Goal: Find specific page/section: Find specific page/section

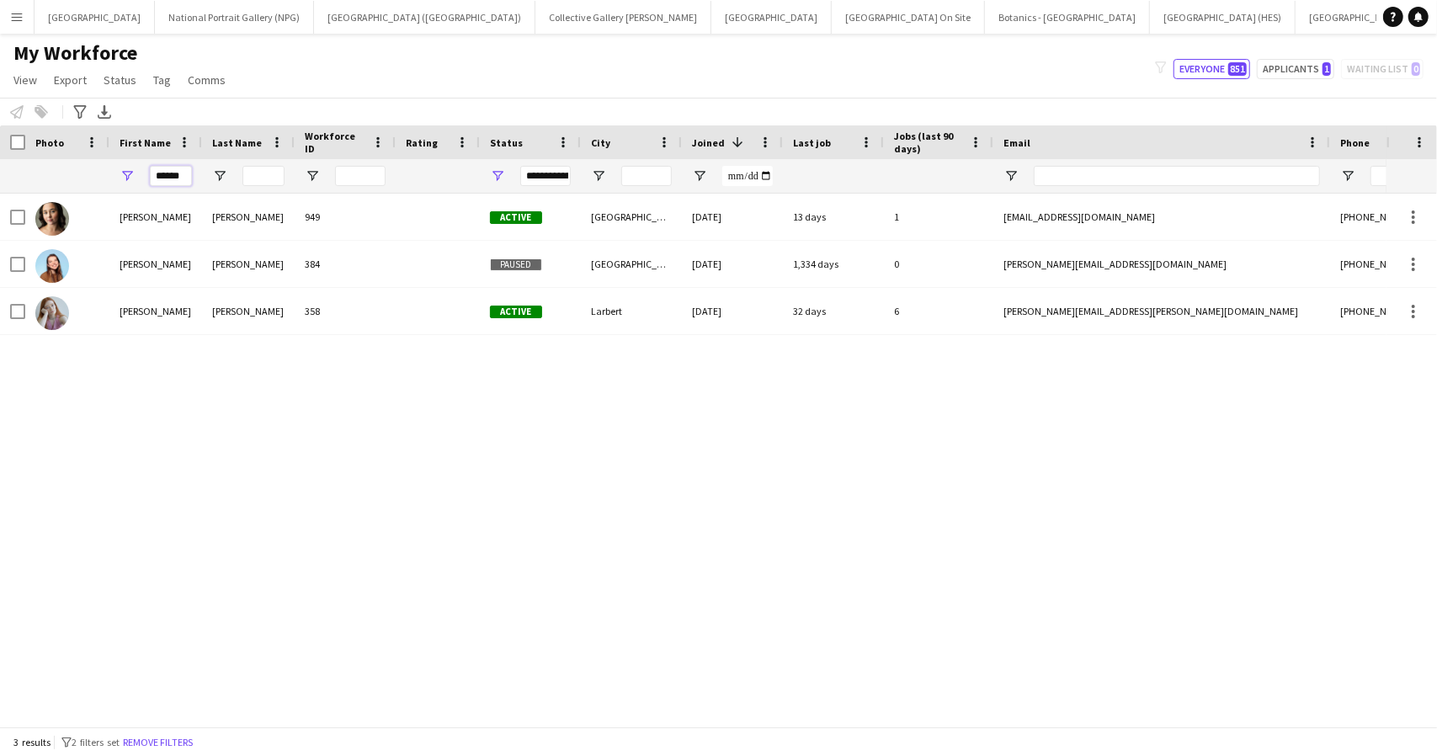
click at [176, 168] on input "******" at bounding box center [171, 176] width 42 height 20
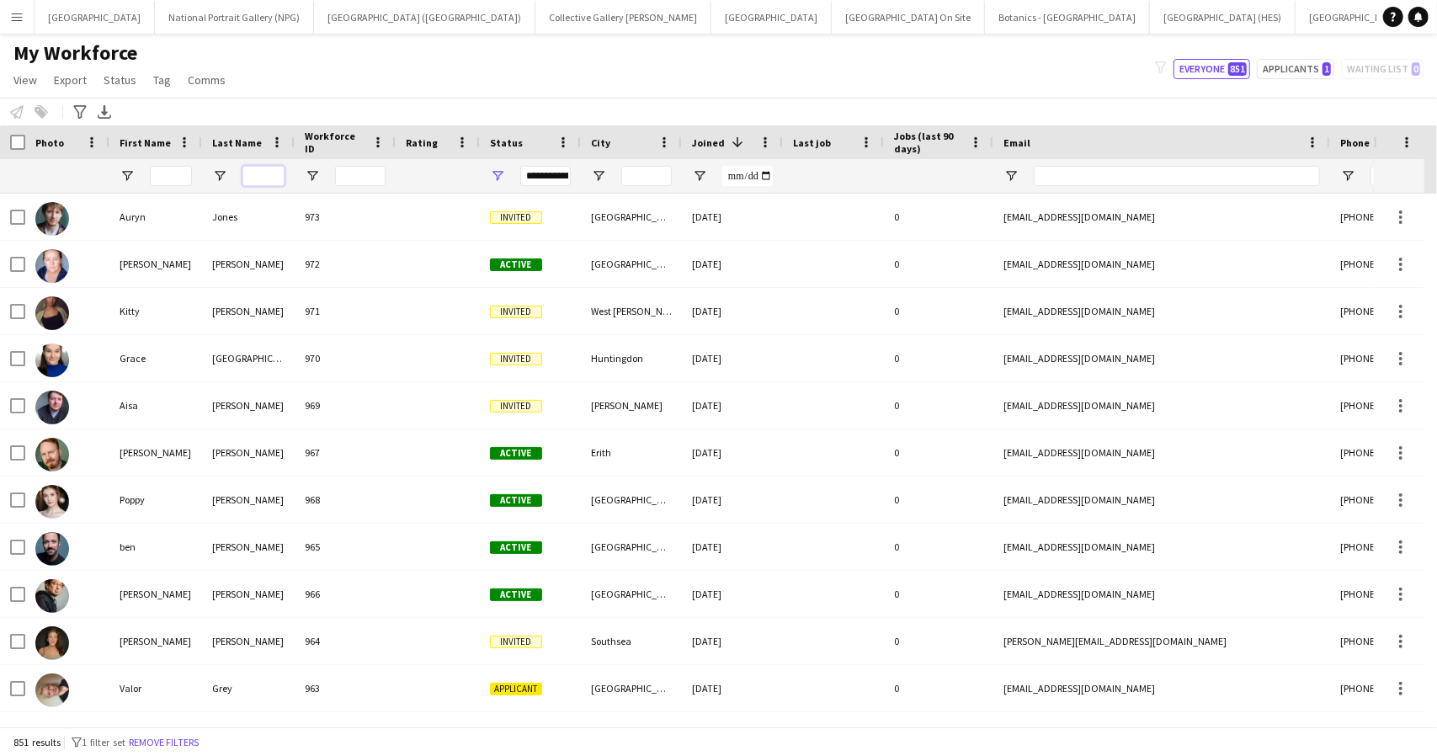
click at [257, 177] on input "Last Name Filter Input" at bounding box center [263, 176] width 42 height 20
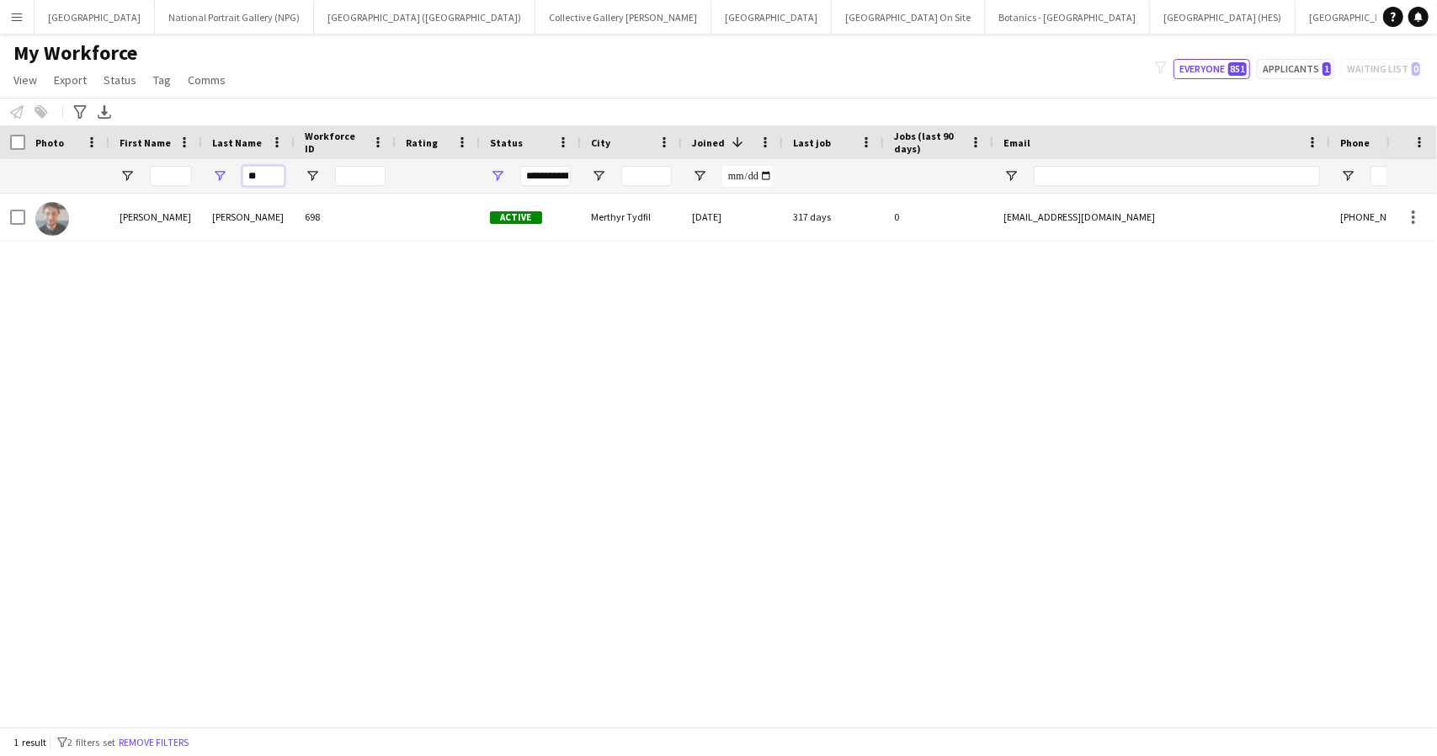
type input "*"
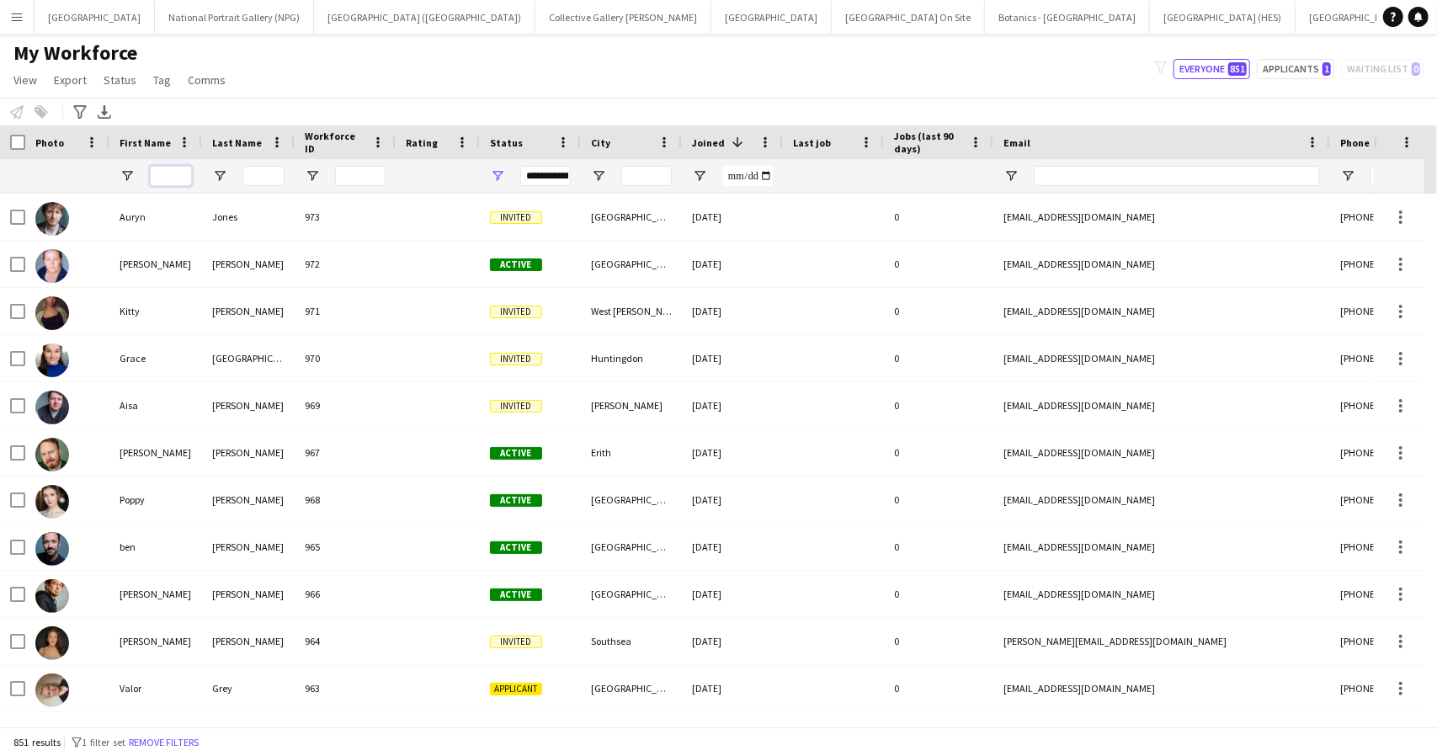
click at [167, 172] on input "First Name Filter Input" at bounding box center [171, 176] width 42 height 20
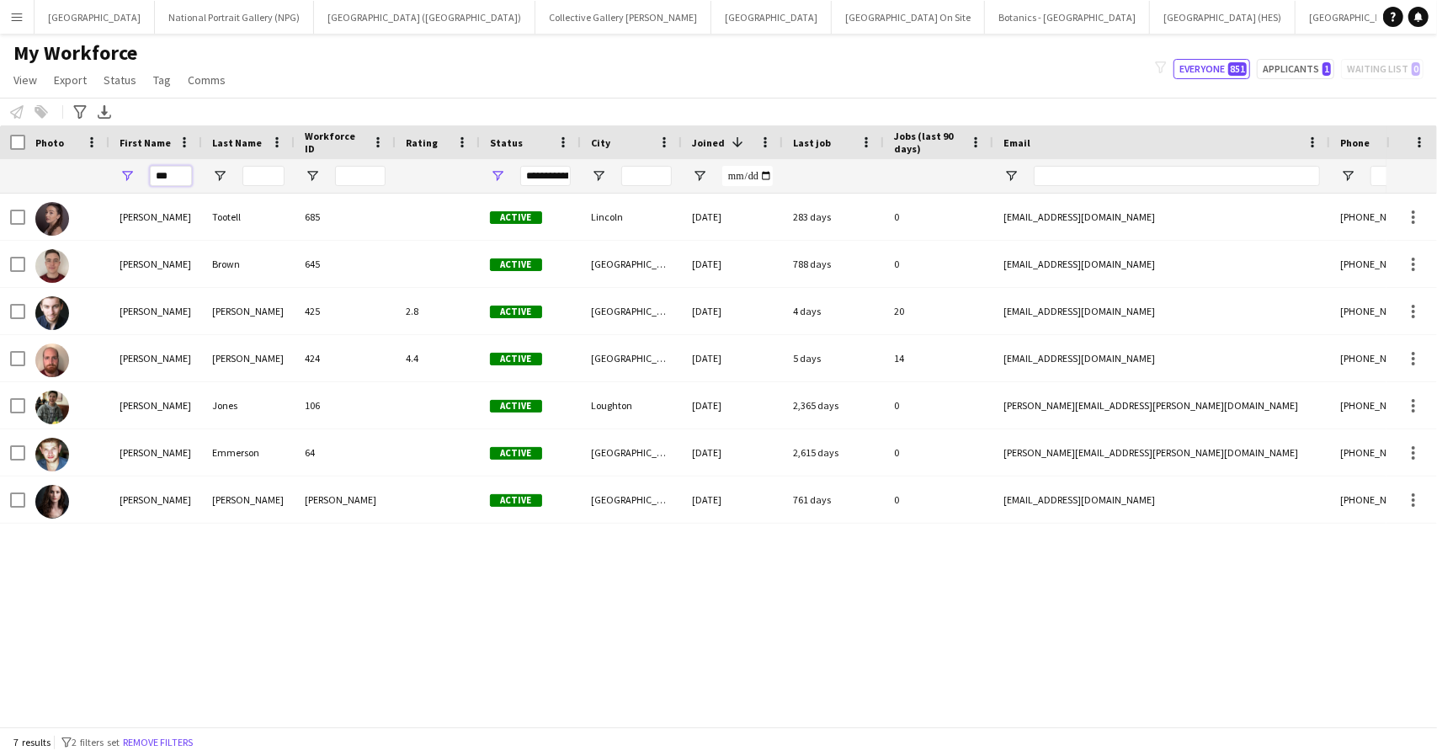
click at [172, 178] on input "***" at bounding box center [171, 176] width 42 height 20
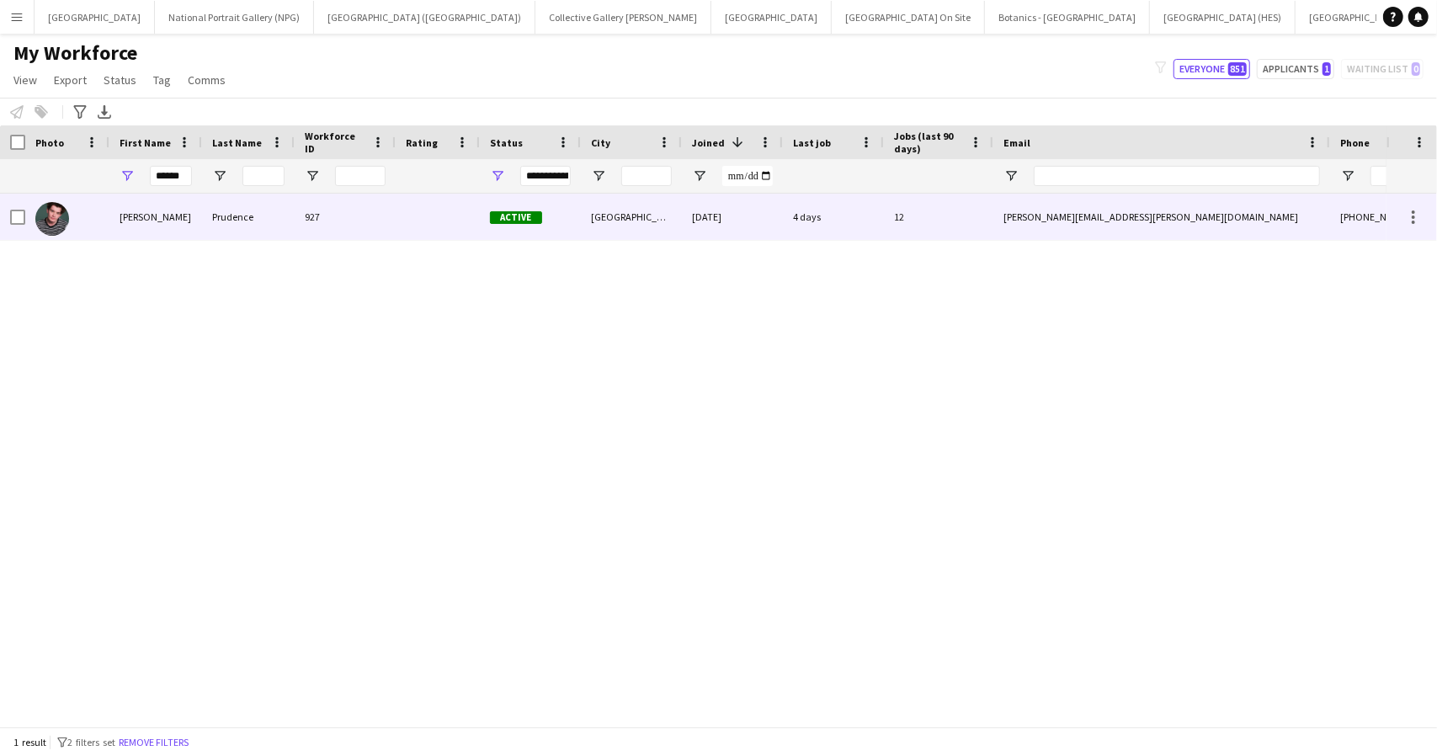
click at [193, 223] on div "Benjamin" at bounding box center [155, 217] width 93 height 46
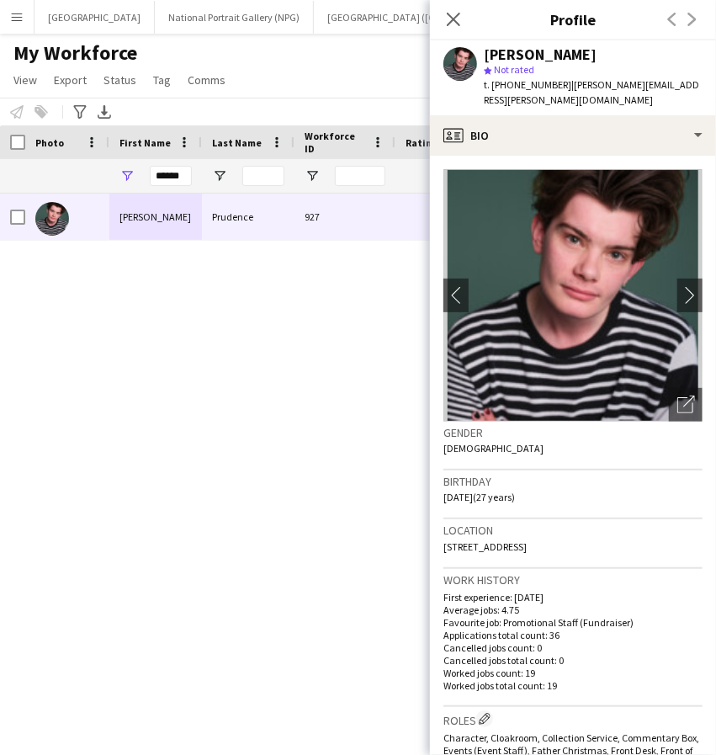
drag, startPoint x: 620, startPoint y: 53, endPoint x: 485, endPoint y: 58, distance: 134.8
click at [485, 58] on div "Benjamin Prudence" at bounding box center [593, 54] width 219 height 15
copy div "Benjamin Prudence"
drag, startPoint x: 612, startPoint y: 548, endPoint x: 439, endPoint y: 551, distance: 172.6
click at [439, 551] on app-crew-profile-bio "chevron-left chevron-right Open photos pop-in Gender Male Birthday 24-10-1997 (…" at bounding box center [573, 455] width 286 height 599
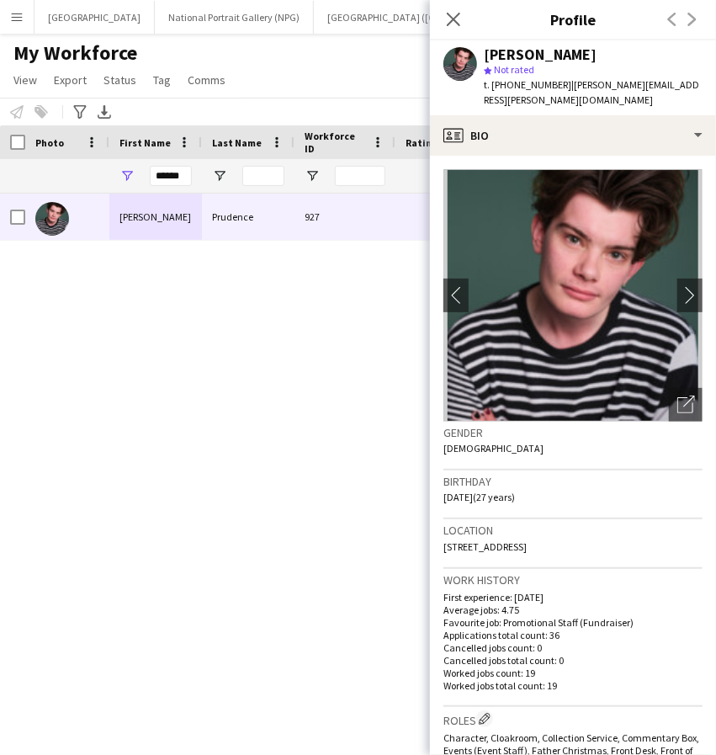
copy span "124 Westcombe Hill, London, SE3 7DT"
drag, startPoint x: 556, startPoint y: 87, endPoint x: 507, endPoint y: 92, distance: 49.1
click at [507, 92] on div "t. +447725250915 | benjamin.prudence@yahoo.co.uk" at bounding box center [593, 92] width 219 height 30
copy span "7725250915"
click at [566, 93] on div "t. +447725250915 | benjamin.prudence@yahoo.co.uk" at bounding box center [593, 92] width 219 height 30
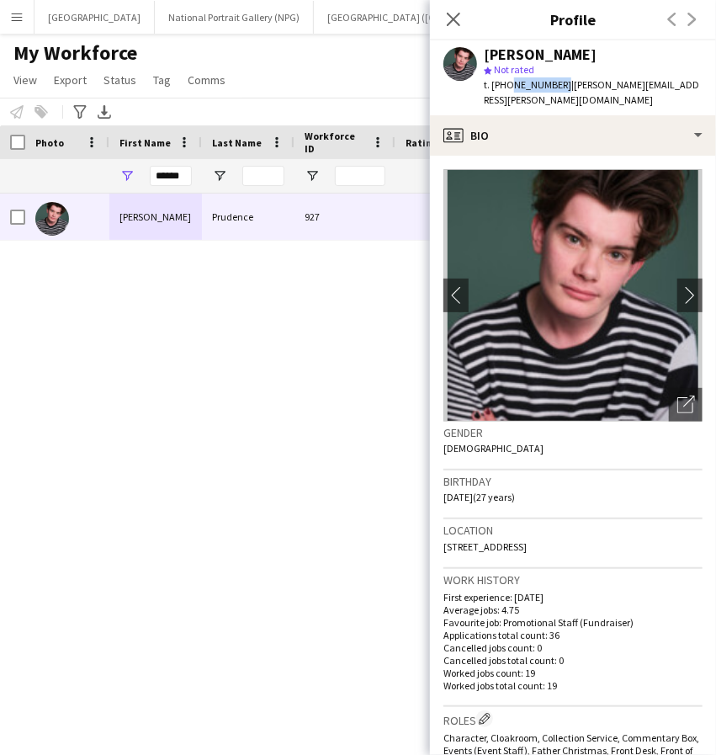
click at [561, 105] on div "t. +447725250915 | benjamin.prudence@yahoo.co.uk" at bounding box center [593, 92] width 219 height 30
drag, startPoint x: 564, startPoint y: 83, endPoint x: 567, endPoint y: 98, distance: 14.7
click at [571, 98] on div "t. +447725250915 | benjamin.prudence@yahoo.co.uk" at bounding box center [593, 92] width 219 height 30
copy span "benjamin.prudence@yahoo.co.uk"
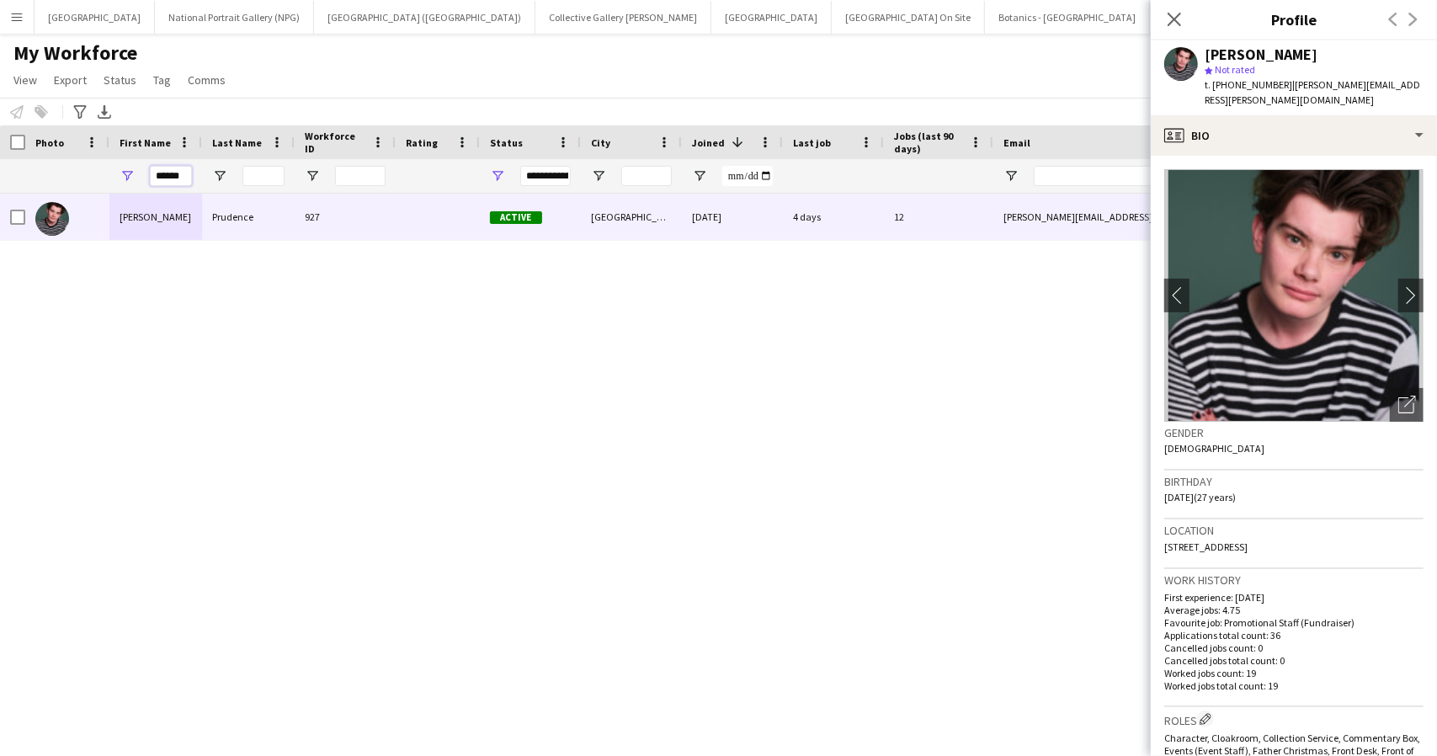
click at [168, 174] on input "******" at bounding box center [171, 176] width 42 height 20
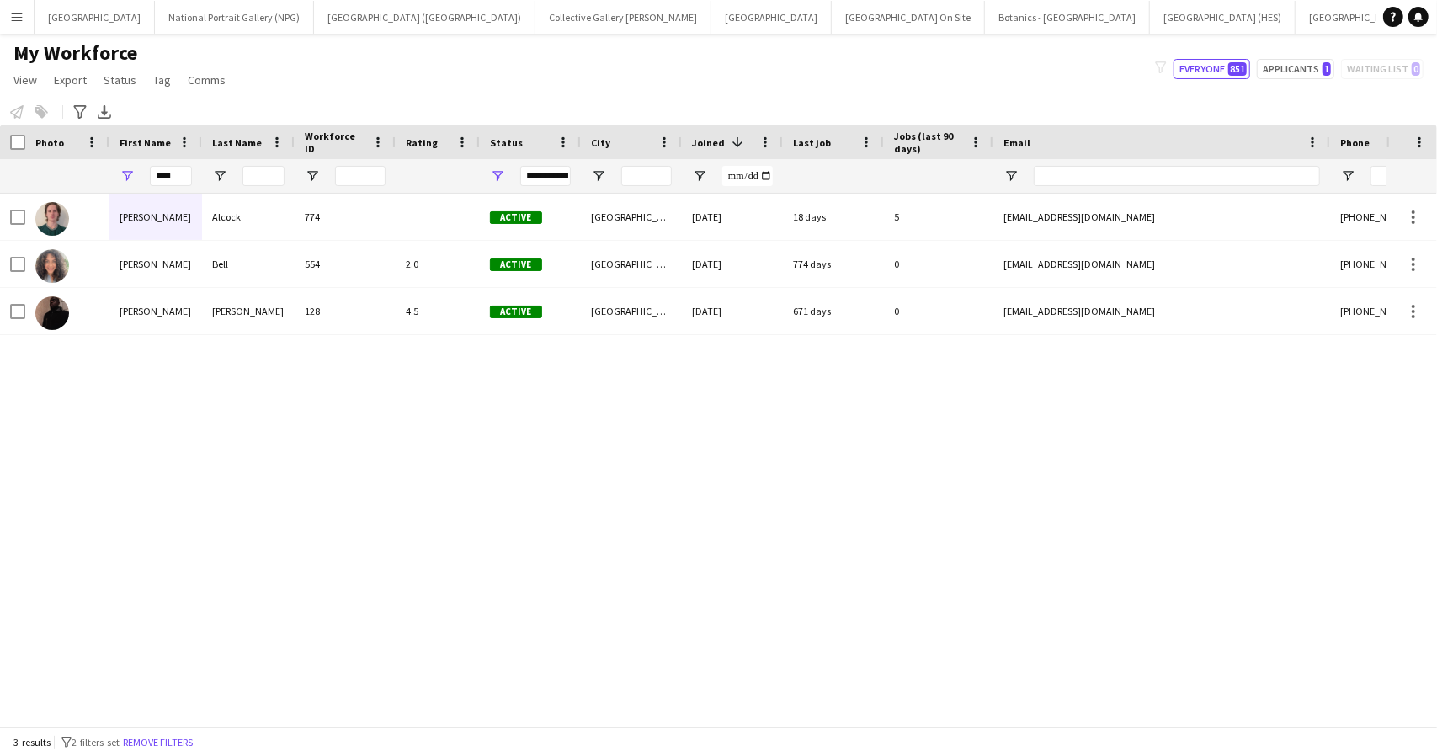
click at [276, 466] on div "Sean Alcock 774 Active London 25-05-2024 18 days 5 seanbarrattactor@outlook.com…" at bounding box center [693, 454] width 1387 height 520
click at [163, 173] on input "****" at bounding box center [171, 176] width 42 height 20
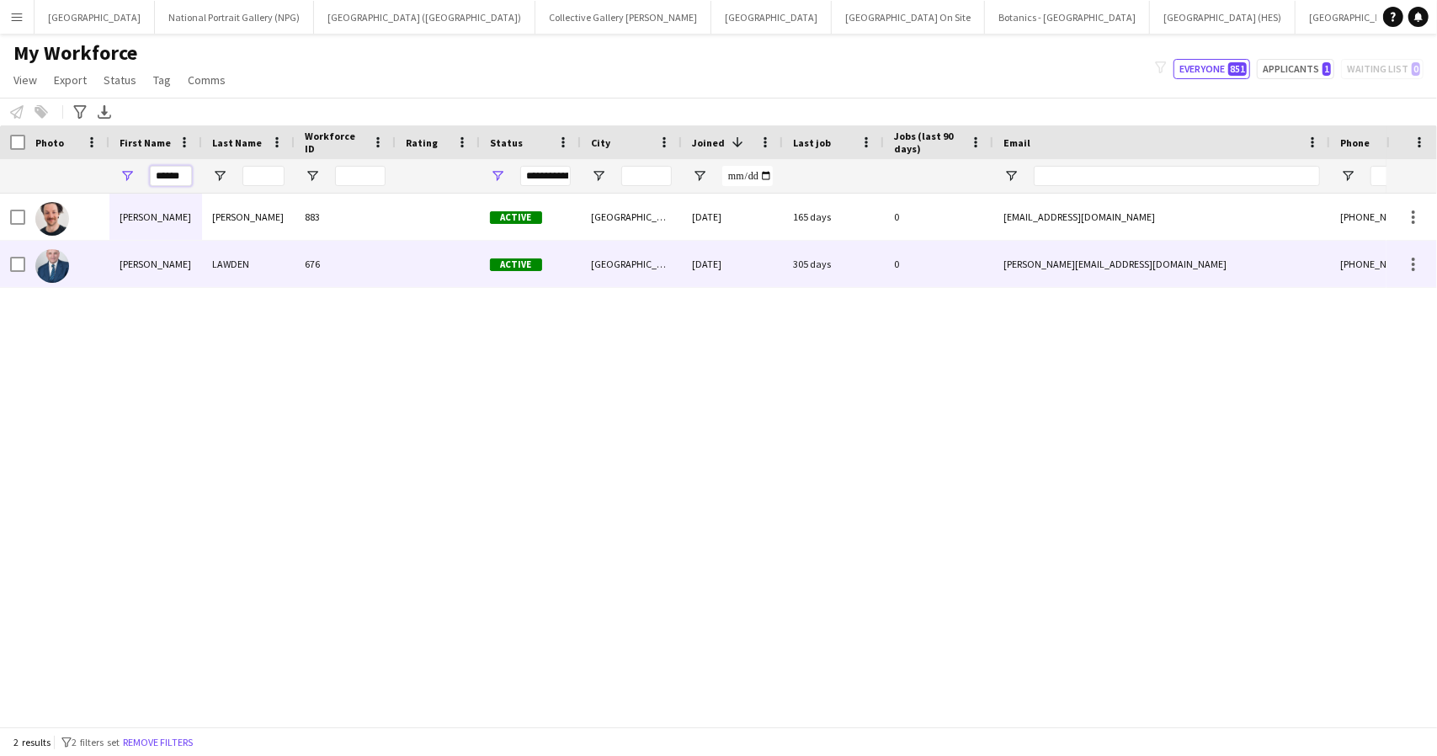
type input "******"
click at [211, 248] on div "LAWDEN" at bounding box center [248, 264] width 93 height 46
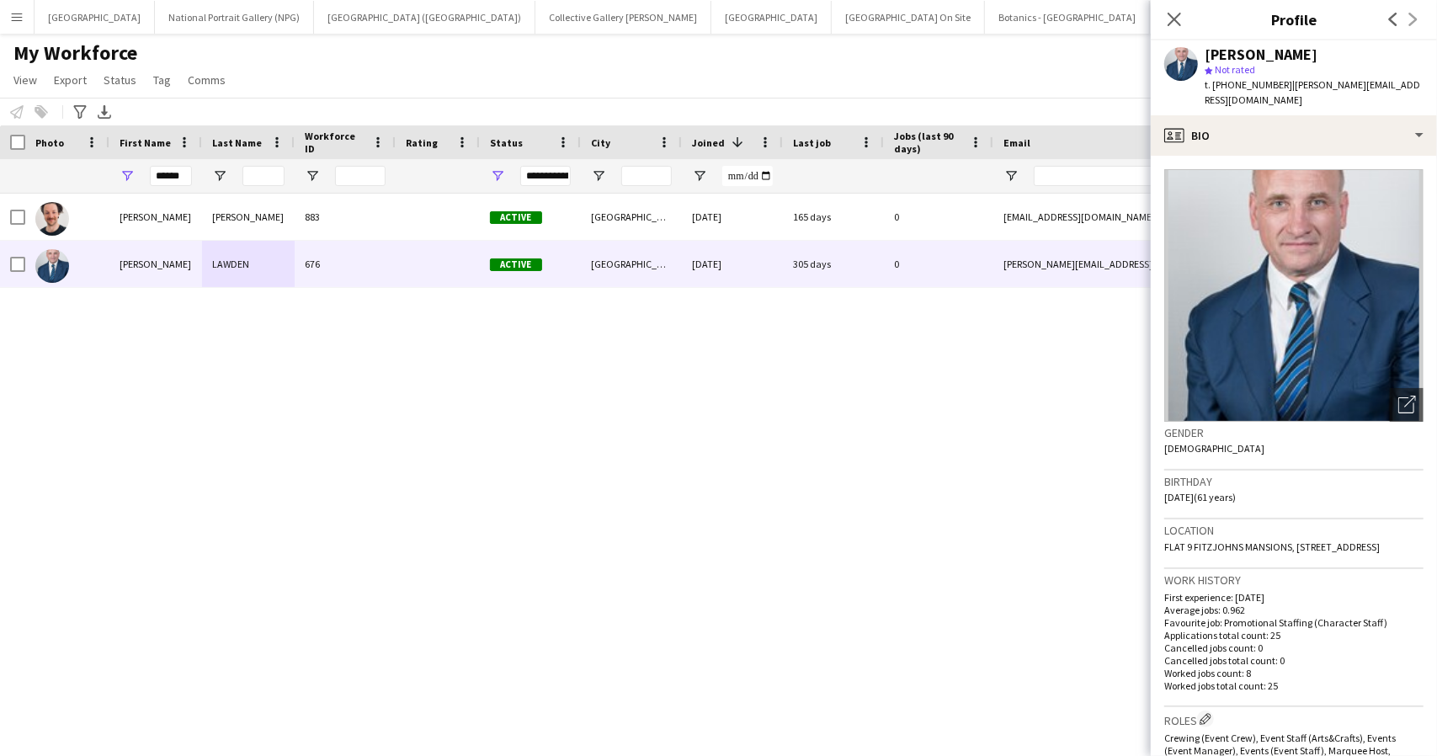
drag, startPoint x: 1278, startPoint y: 546, endPoint x: 1236, endPoint y: 551, distance: 42.4
click at [1236, 551] on div "Location FLAT 9 FITZJOHNS MANSIONS, 10 NETHERHALL GARDENS, SWISS COTTAGE, NW3 5…" at bounding box center [1293, 543] width 259 height 49
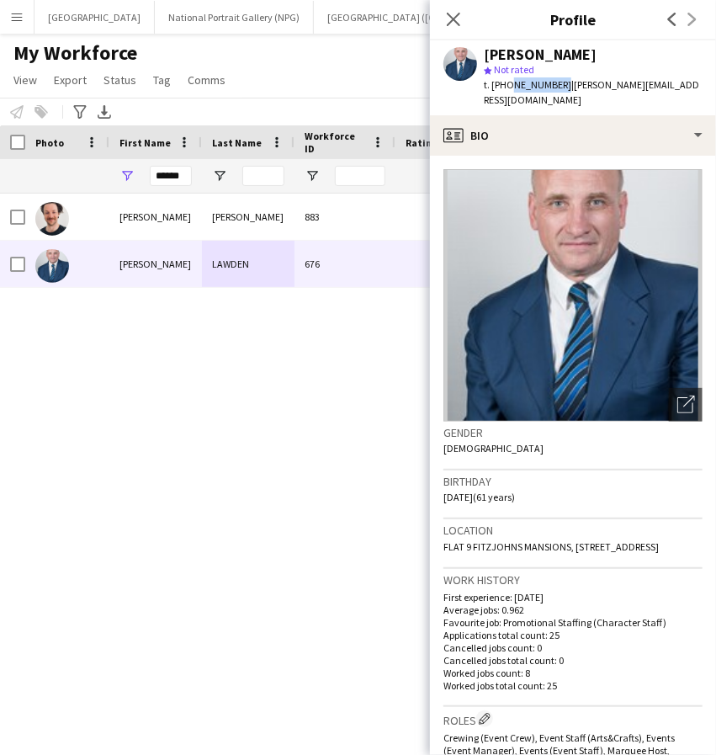
drag, startPoint x: 558, startPoint y: 82, endPoint x: 506, endPoint y: 85, distance: 52.3
click at [506, 85] on span "t. +447901553233" at bounding box center [528, 84] width 88 height 13
click at [565, 546] on div "Location FLAT 9 FITZJOHNS MANSIONS, 10 NETHERHALL GARDENS, SWISS COTTAGE, NW3 5…" at bounding box center [573, 543] width 259 height 49
drag, startPoint x: 561, startPoint y: 545, endPoint x: 439, endPoint y: 533, distance: 122.6
click at [439, 533] on app-crew-profile-bio "Open photos pop-in Gender Male Birthday 22-09-1964 (61 years) Location FLAT 9 F…" at bounding box center [573, 455] width 286 height 599
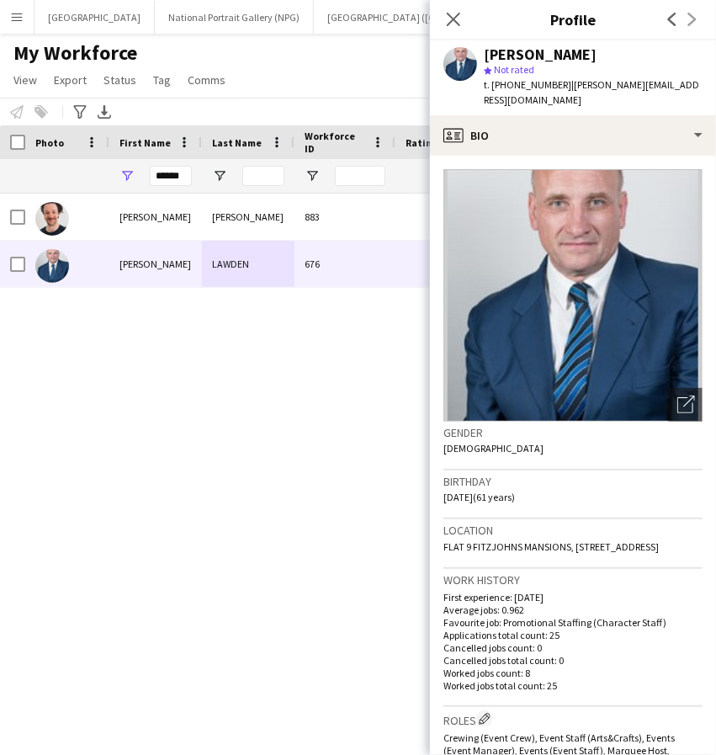
copy span "FLAT 9 FITZJOHNS MANSIONS, 10 NETHERHALL GARDENS, SWISS COTTAGE, NW3 5RS"
drag, startPoint x: 557, startPoint y: 84, endPoint x: 507, endPoint y: 85, distance: 50.5
click at [507, 85] on span "t. +447901553233" at bounding box center [528, 84] width 88 height 13
copy span "7901553233"
click at [691, 85] on app-profile-header "ANDREW LAWDEN star Not rated t. +447901553233 | andrew.lawden@gmail.com" at bounding box center [573, 77] width 286 height 75
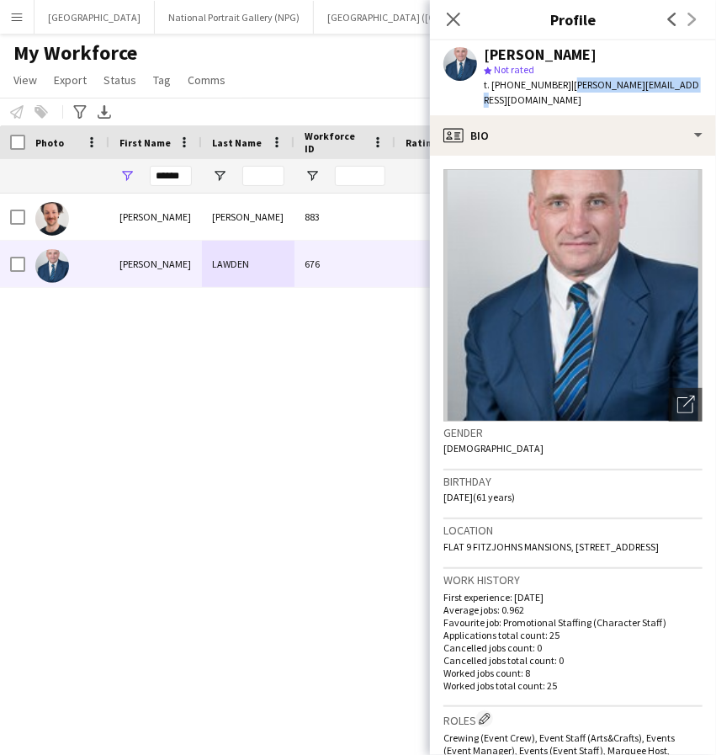
drag, startPoint x: 690, startPoint y: 85, endPoint x: 564, endPoint y: 95, distance: 126.7
click at [564, 95] on div "ANDREW LAWDEN star Not rated t. +447901553233 | andrew.lawden@gmail.com" at bounding box center [573, 77] width 286 height 75
copy span "andrew.lawden@gmail.com"
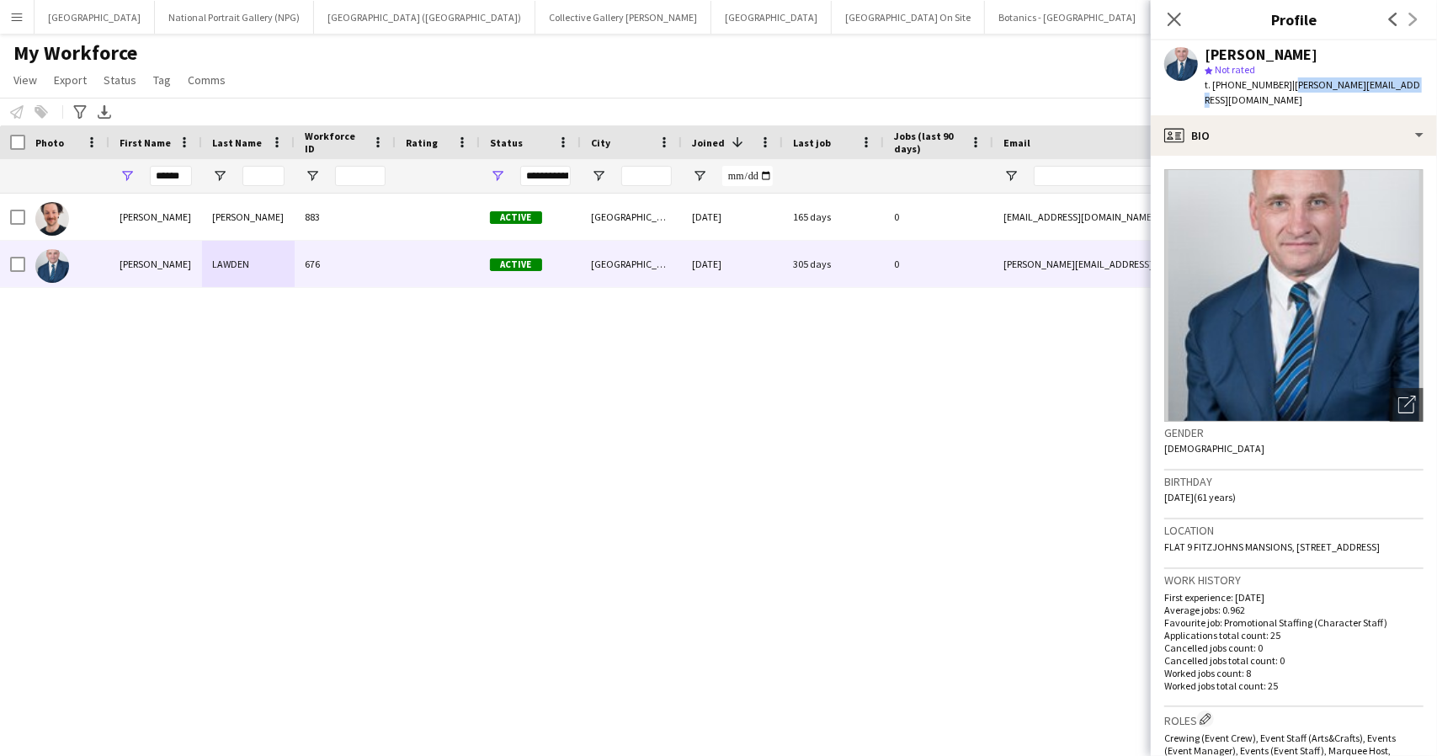
copy span "andrew.lawden@gmail.com"
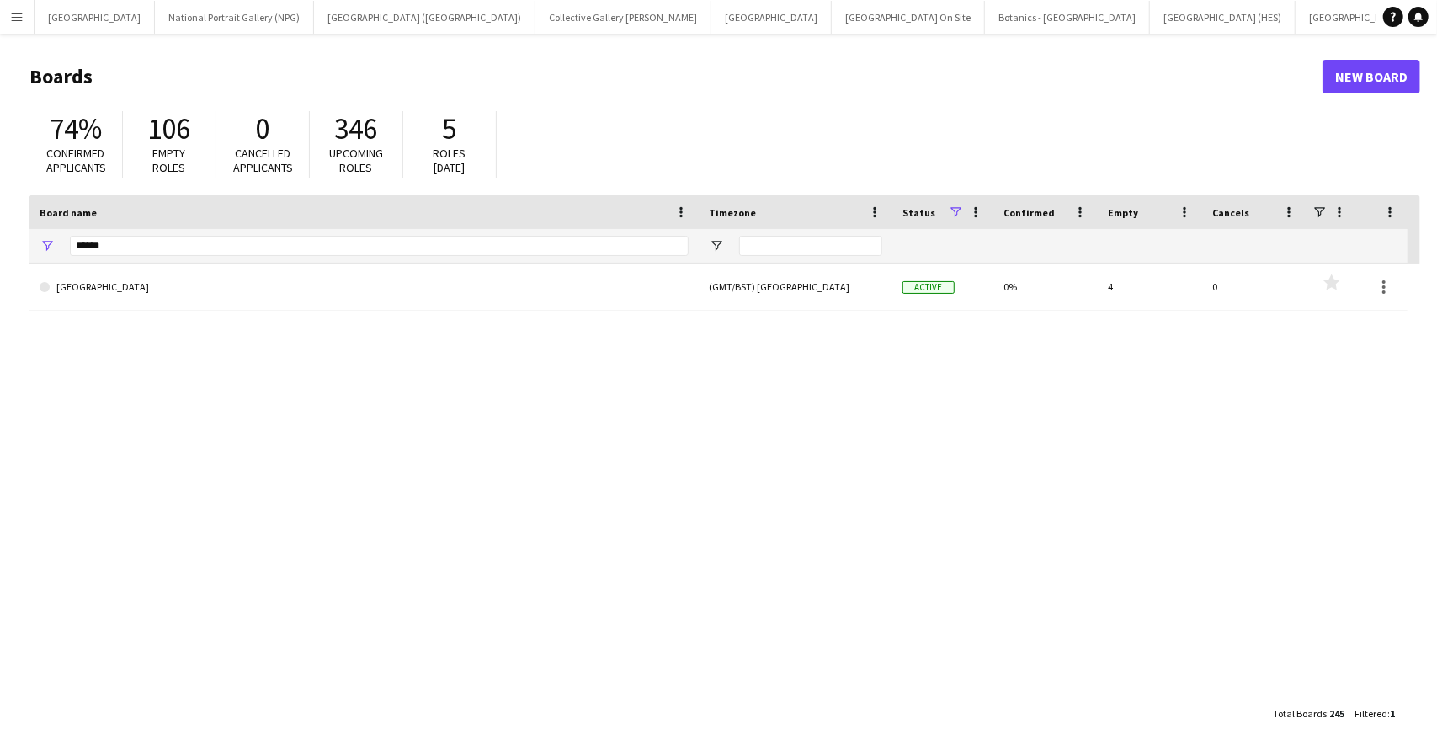
click at [16, 11] on app-icon "Menu" at bounding box center [16, 16] width 13 height 13
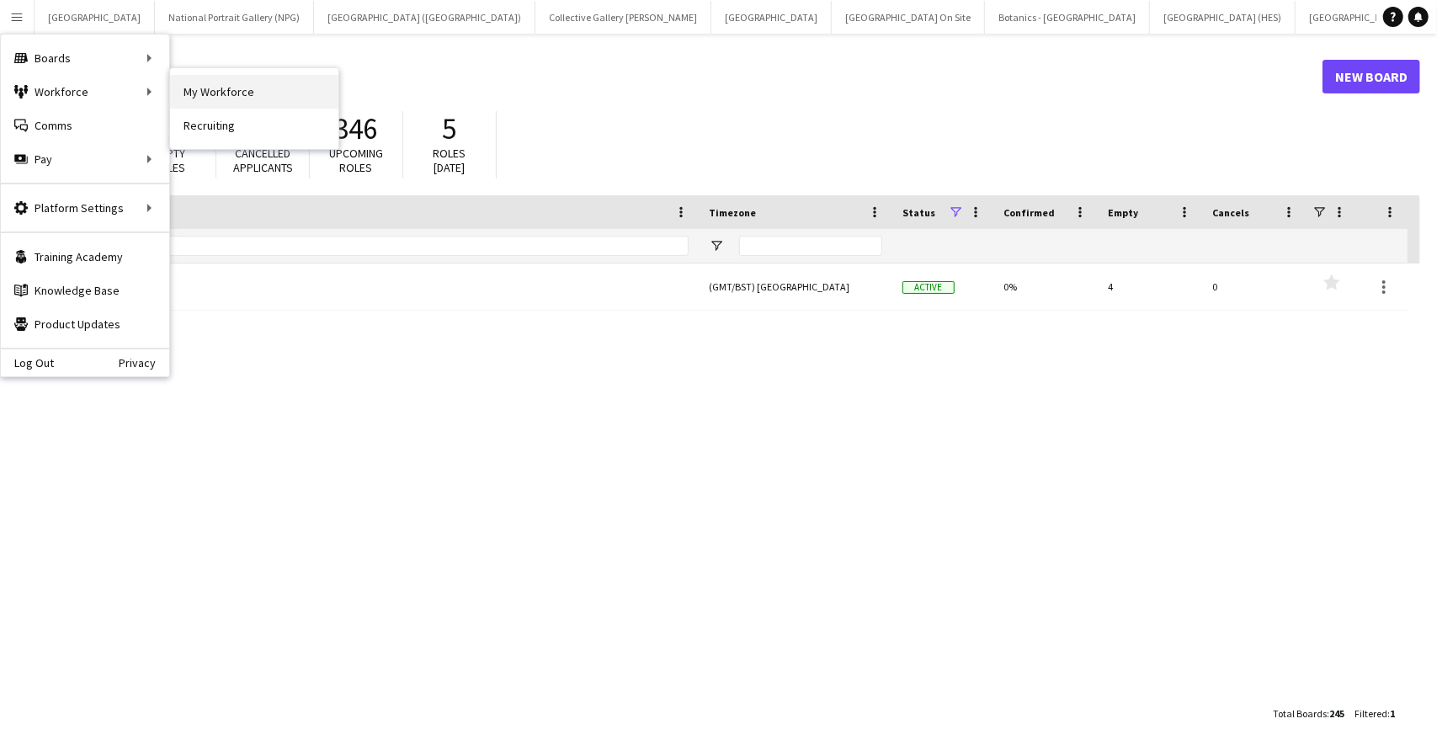
click at [190, 90] on link "My Workforce" at bounding box center [254, 92] width 168 height 34
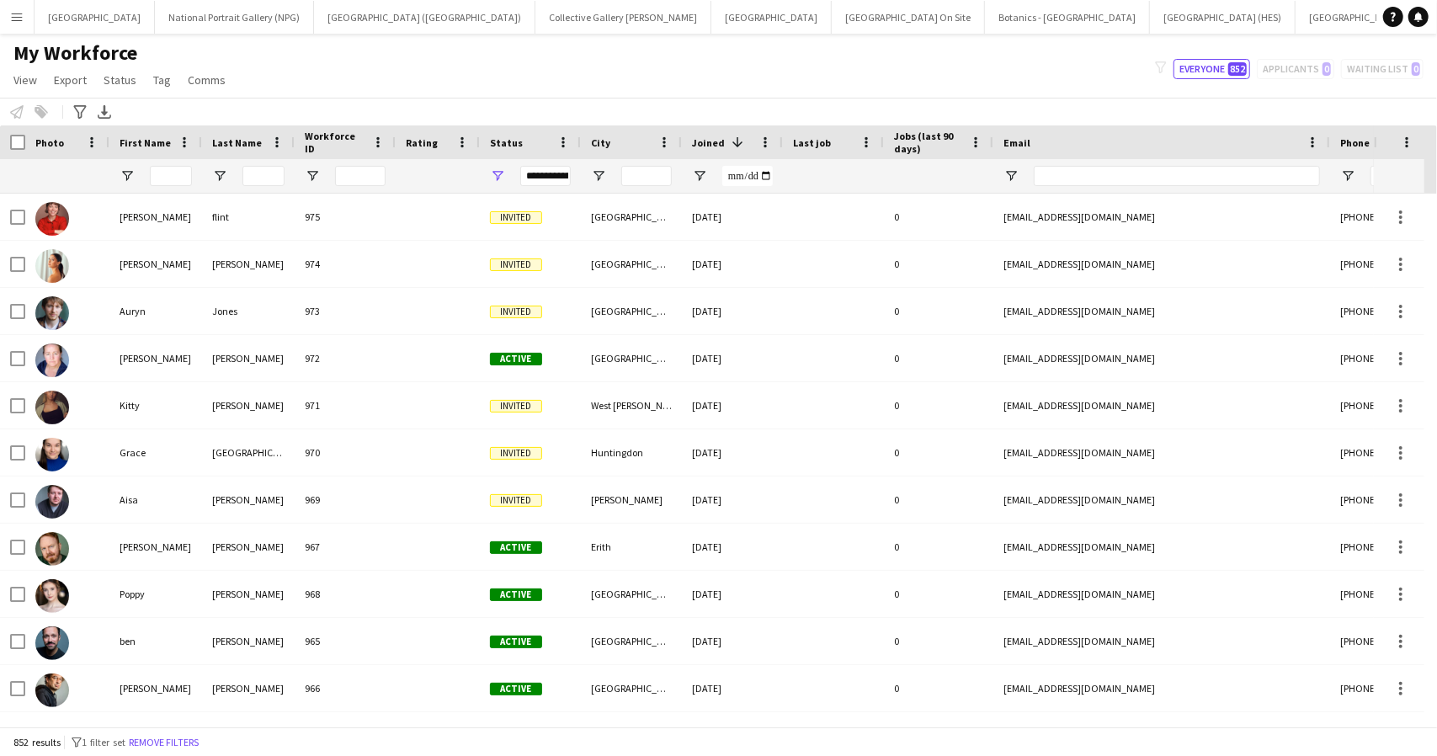
click at [29, 18] on button "Menu" at bounding box center [17, 17] width 34 height 34
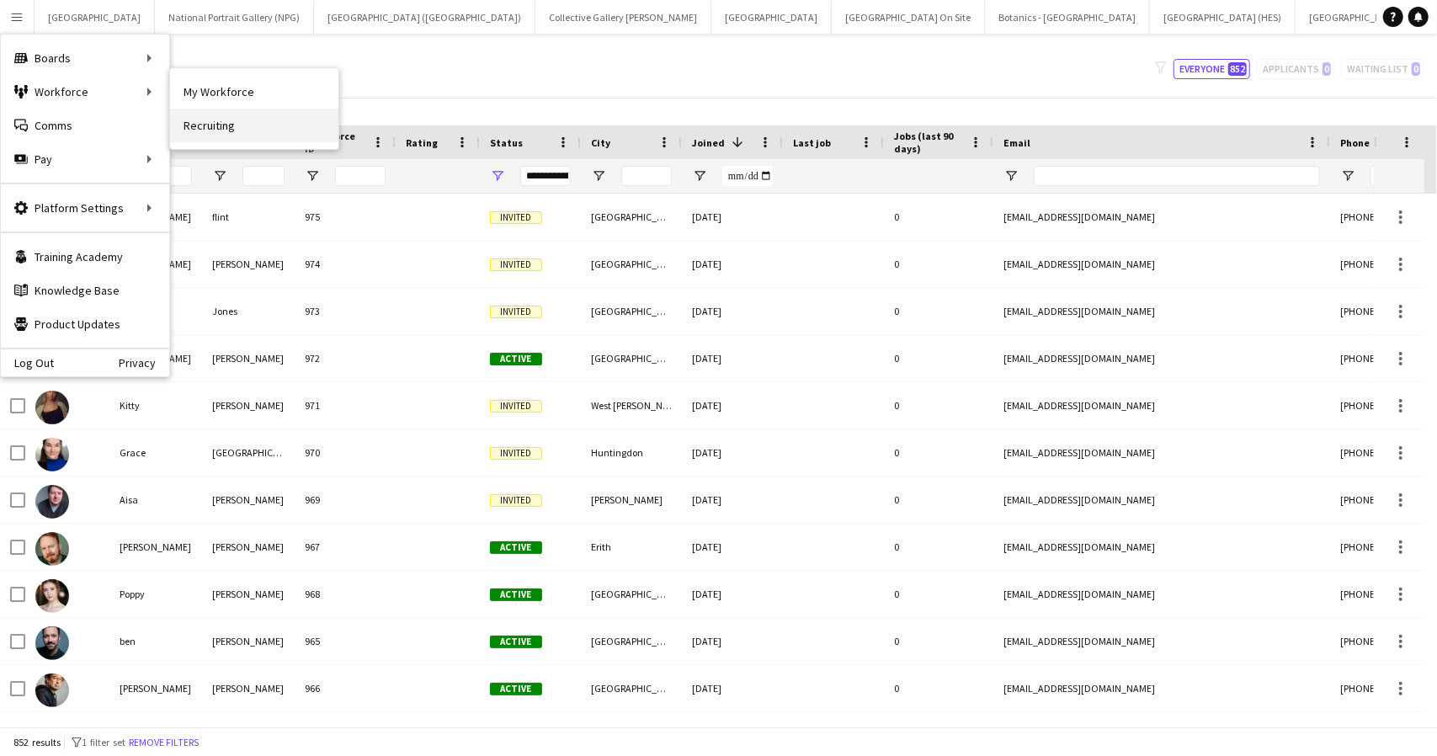
click at [204, 124] on link "Recruiting" at bounding box center [254, 126] width 168 height 34
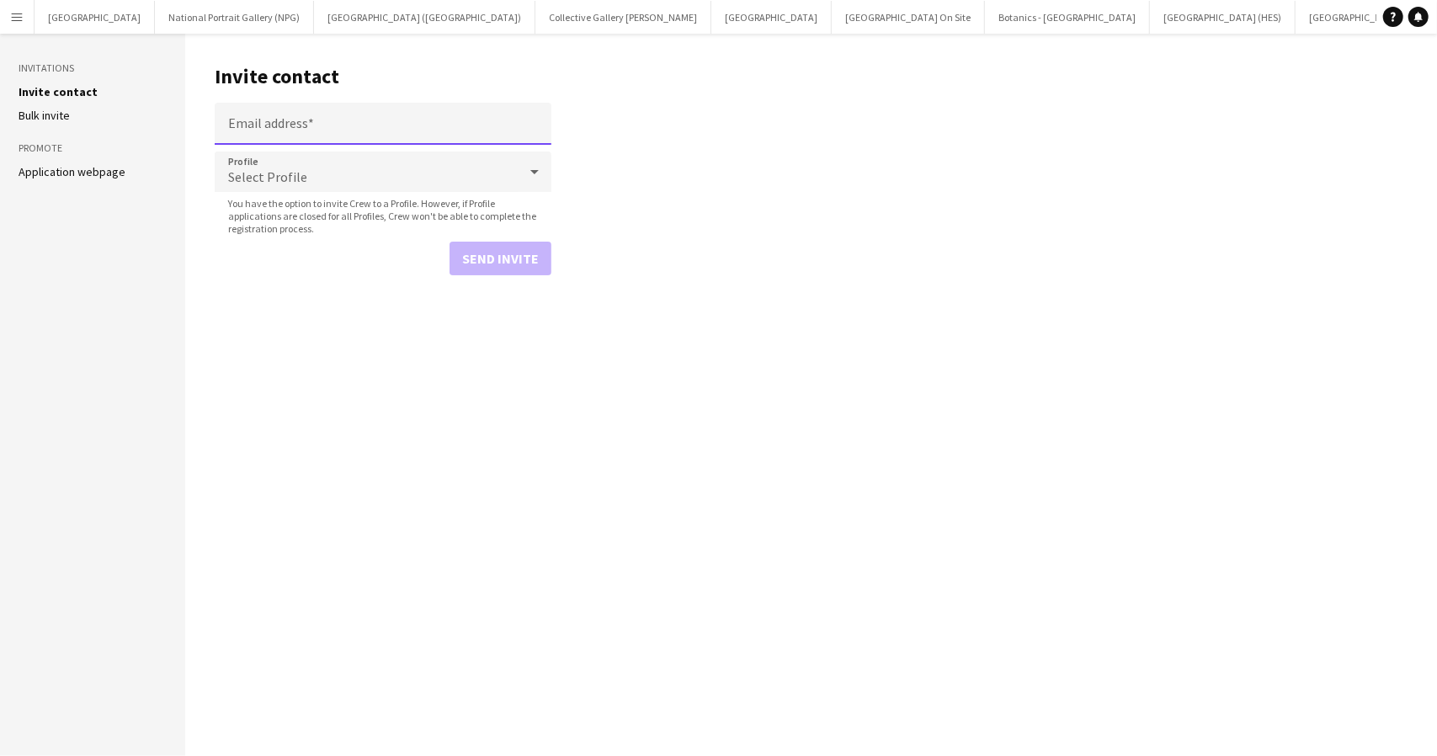
click at [296, 125] on input "Email address" at bounding box center [383, 124] width 337 height 42
paste input "**********"
type input "**********"
click at [820, 560] on main "**********" at bounding box center [811, 395] width 1252 height 722
click at [287, 178] on span "Select Profile" at bounding box center [267, 176] width 79 height 17
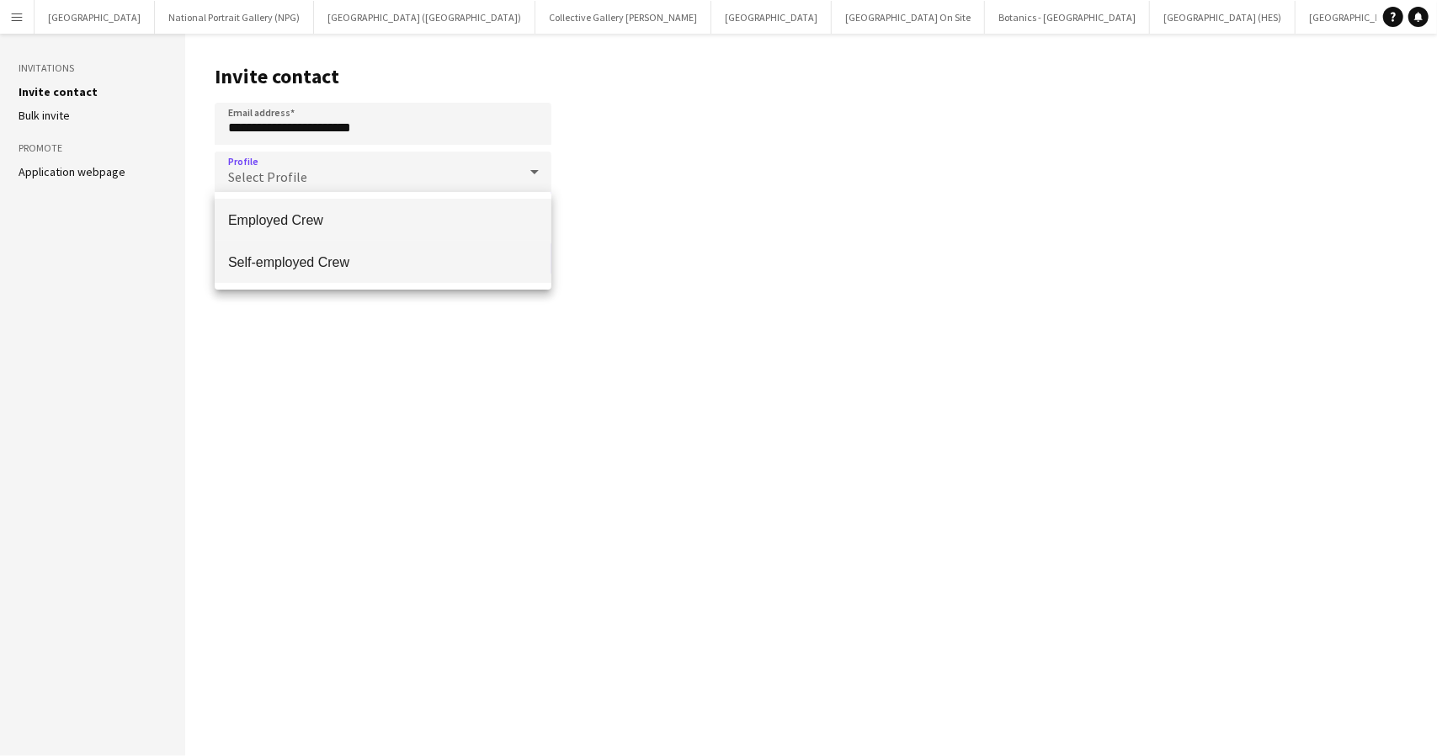
click at [309, 262] on span "Self-employed Crew" at bounding box center [383, 262] width 310 height 16
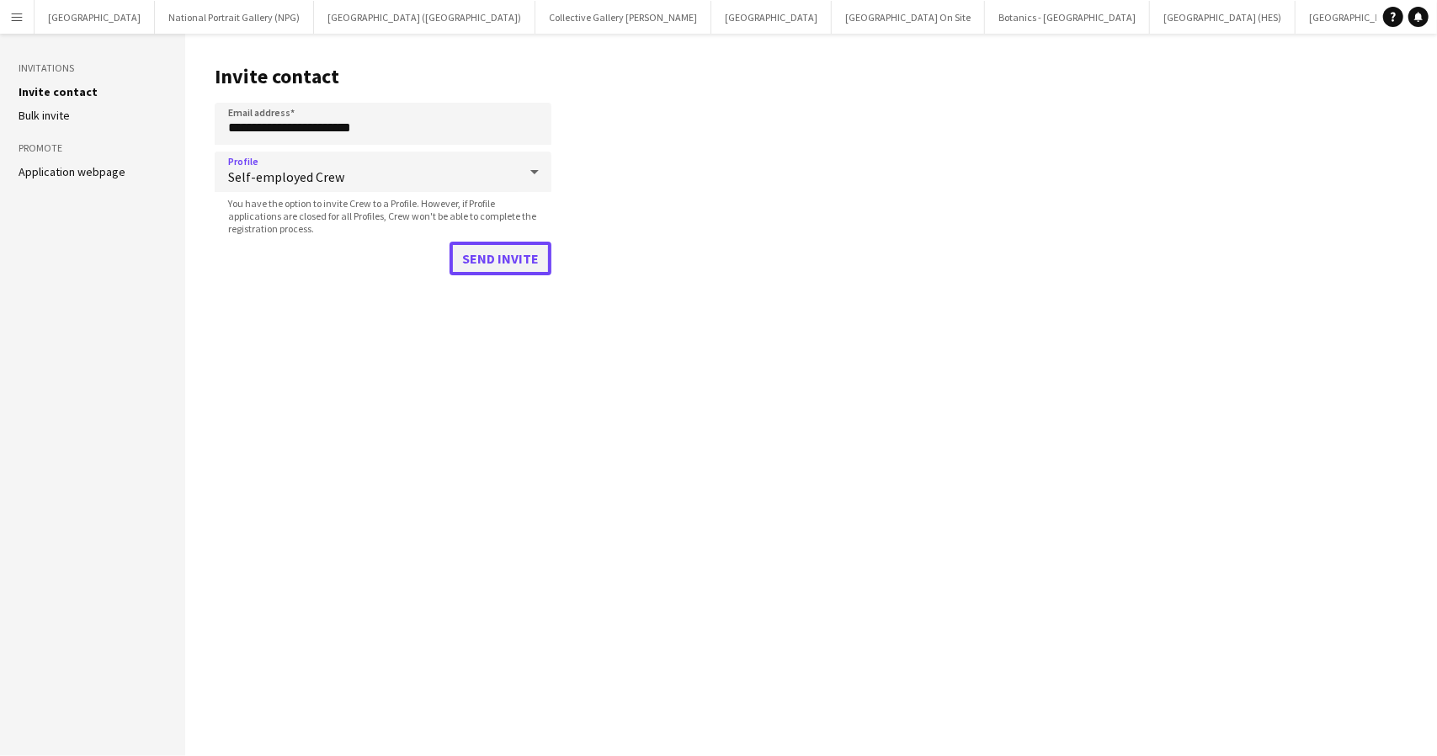
click at [522, 267] on button "Send invite" at bounding box center [501, 259] width 102 height 34
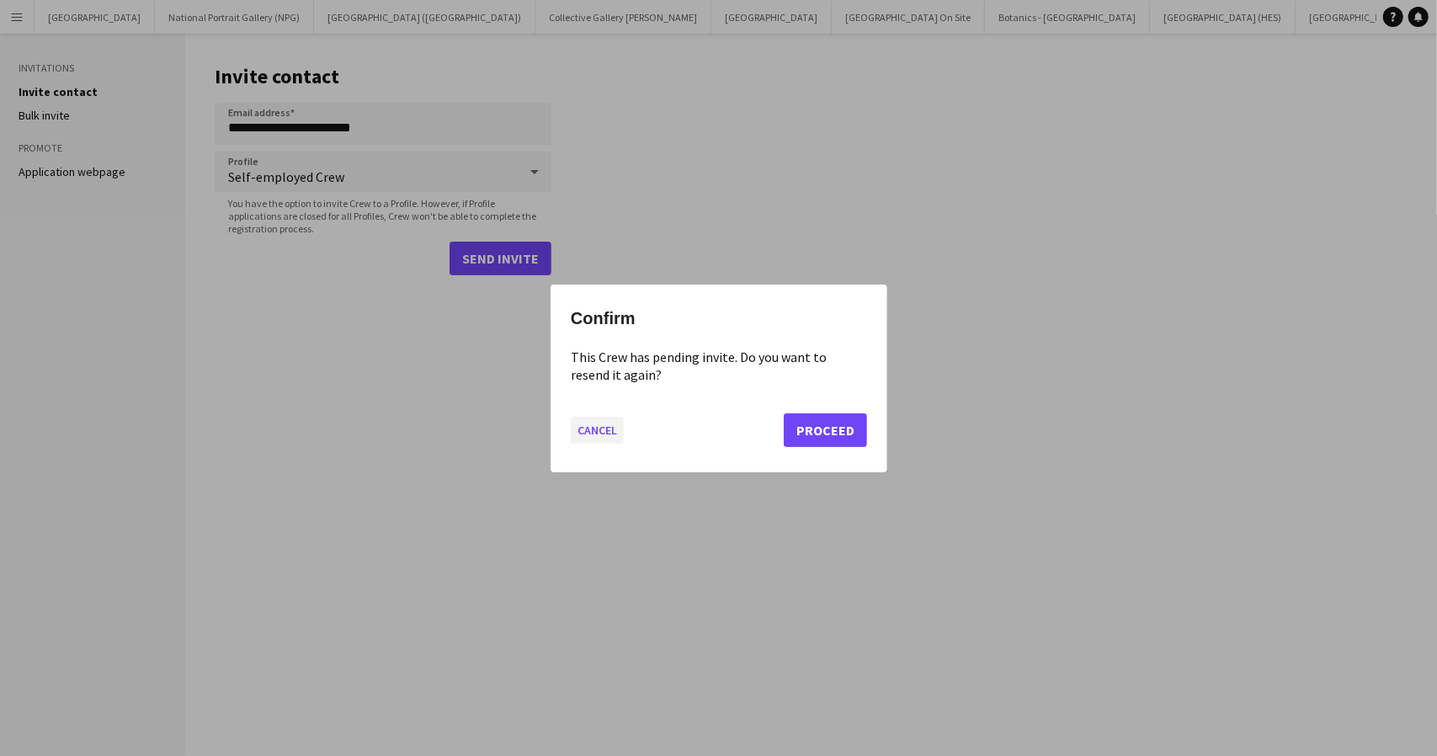
click at [600, 433] on button "Cancel" at bounding box center [597, 429] width 53 height 27
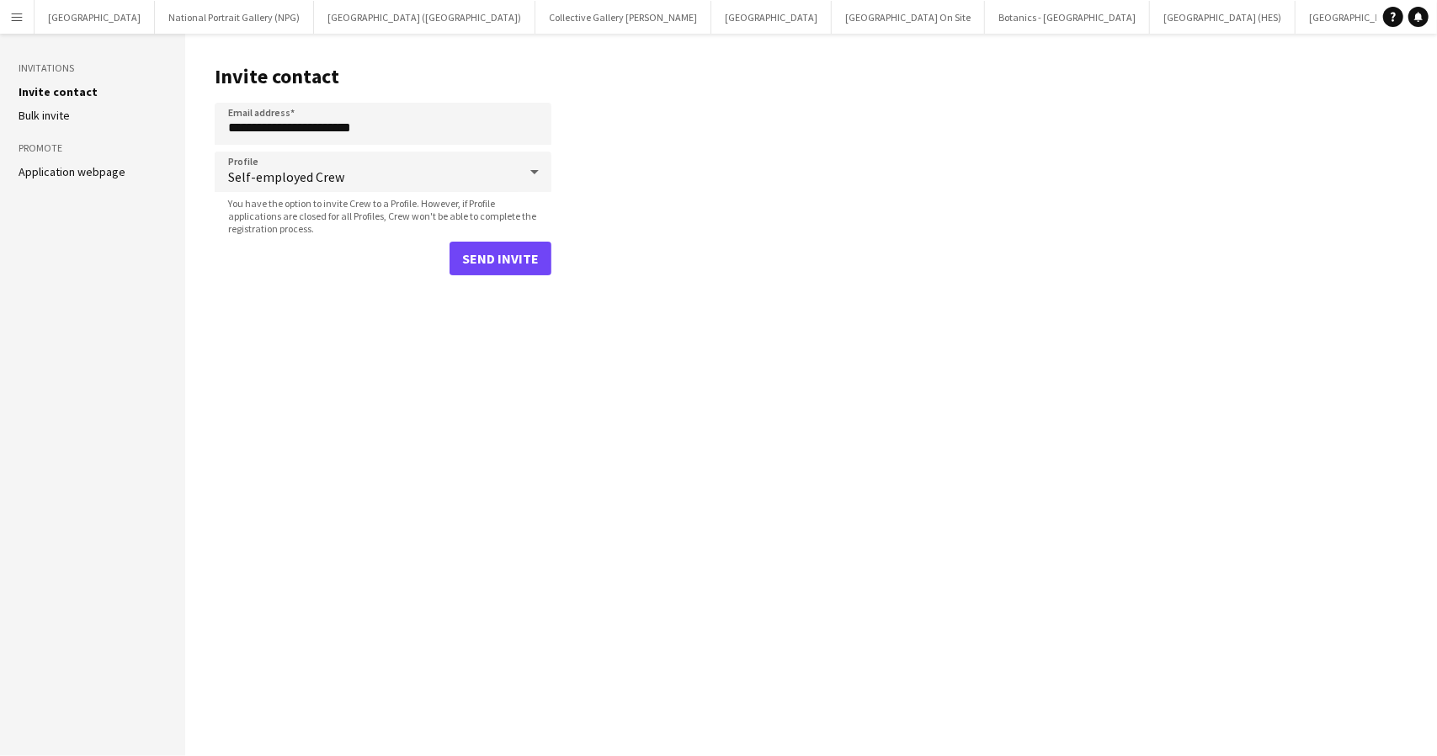
click at [618, 423] on main "**********" at bounding box center [811, 395] width 1252 height 722
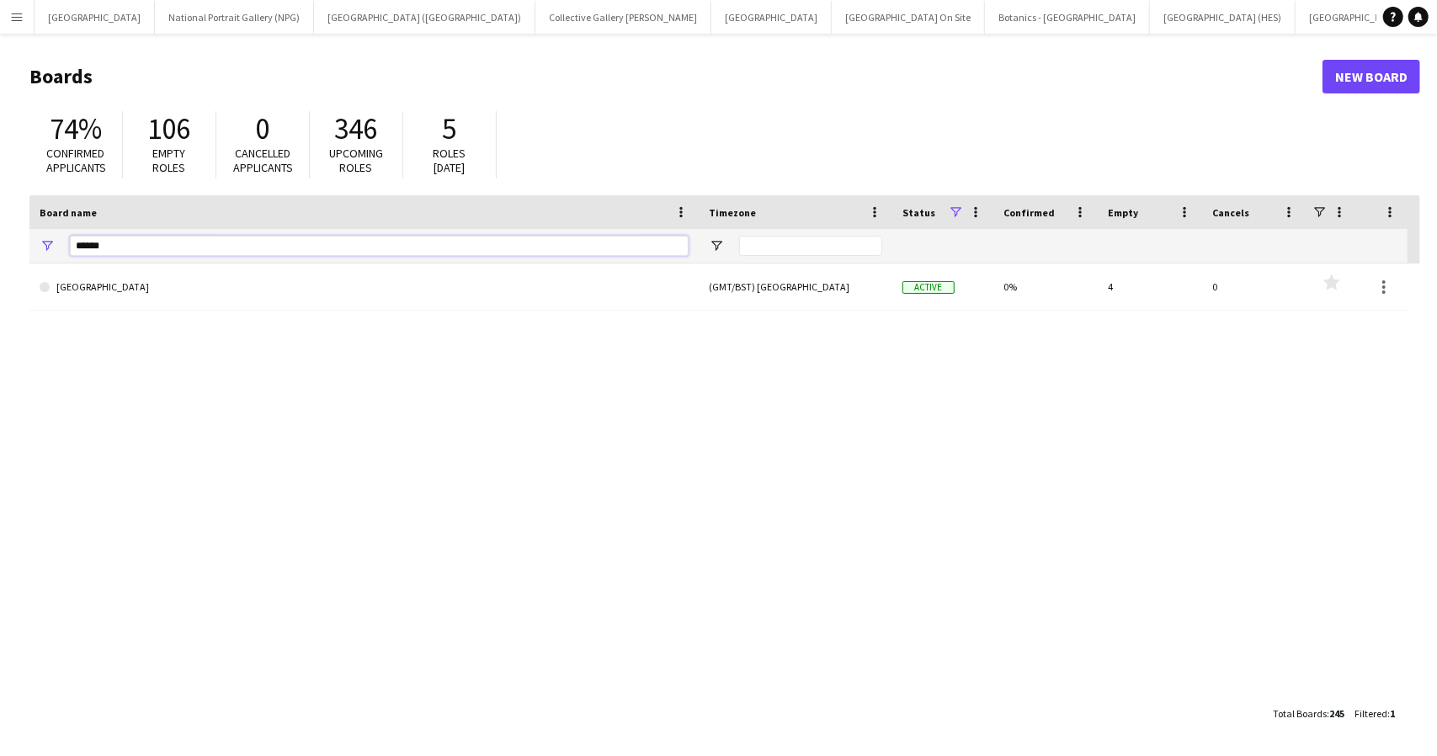
click at [94, 244] on input "******" at bounding box center [379, 246] width 619 height 20
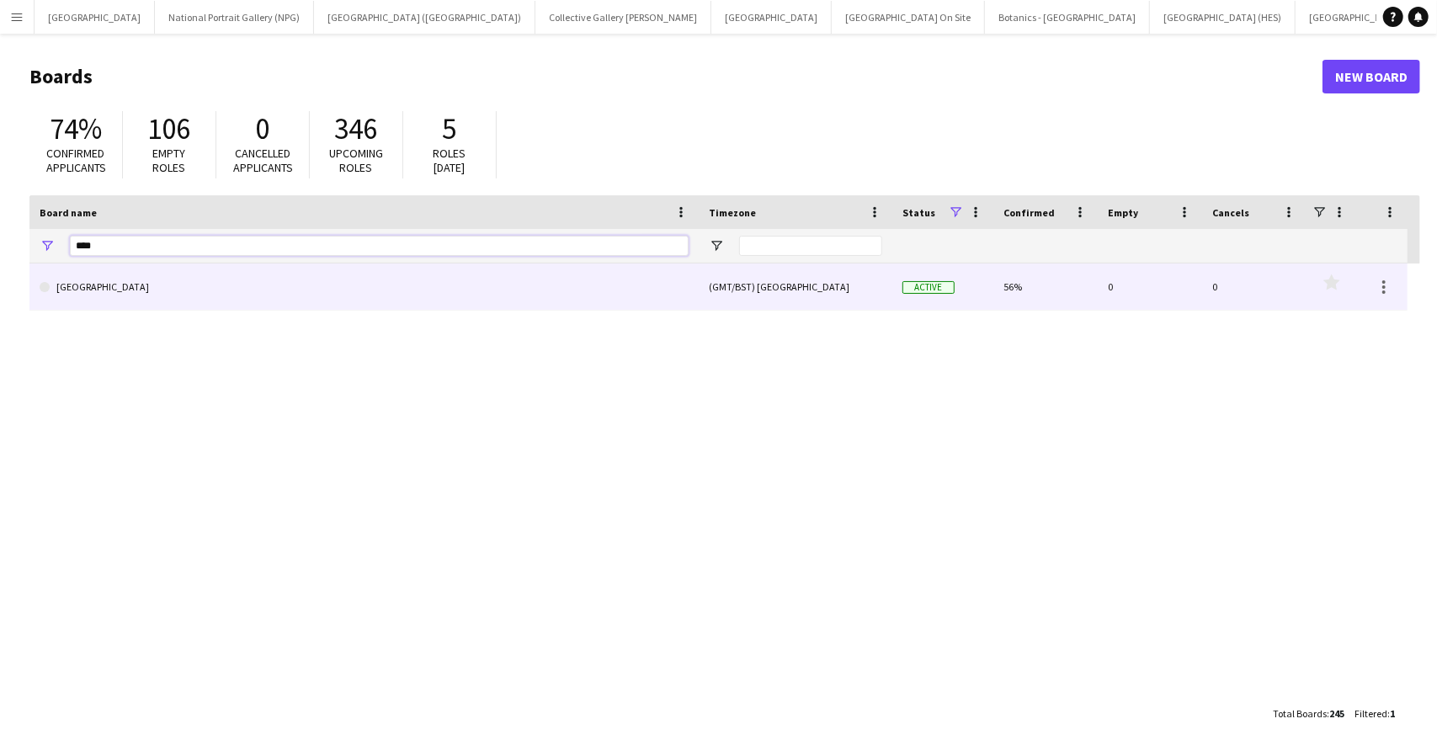
type input "****"
click at [120, 275] on link "[GEOGRAPHIC_DATA]" at bounding box center [364, 286] width 649 height 47
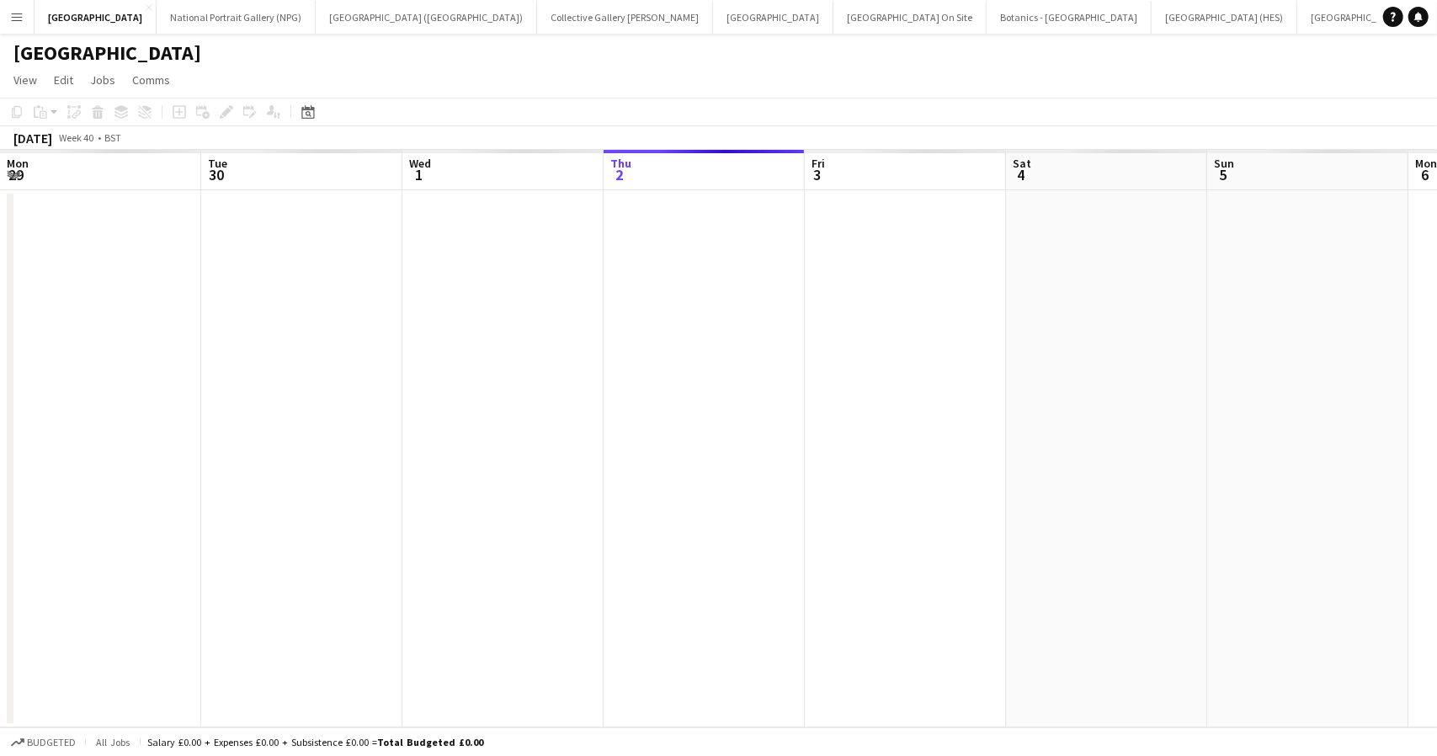
scroll to position [0, 402]
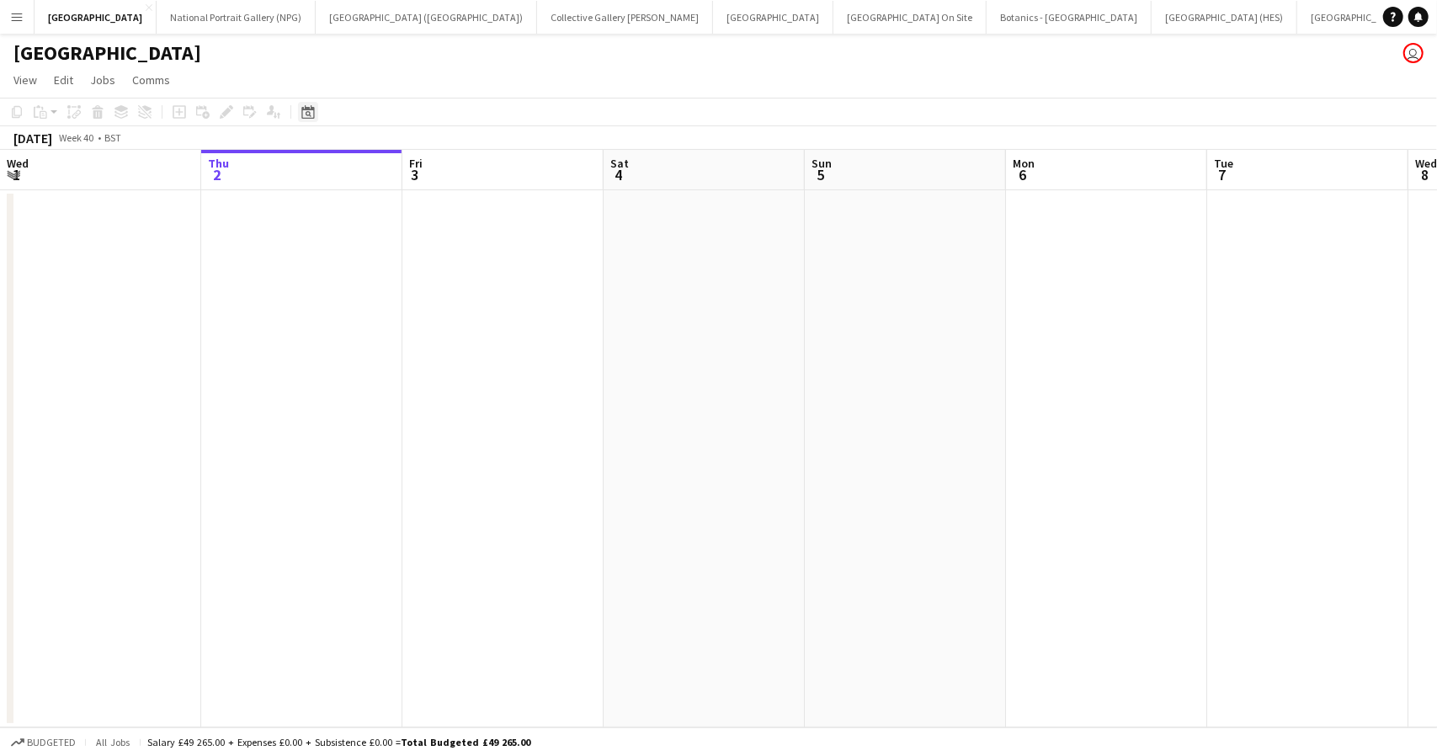
click at [314, 116] on icon at bounding box center [307, 111] width 13 height 13
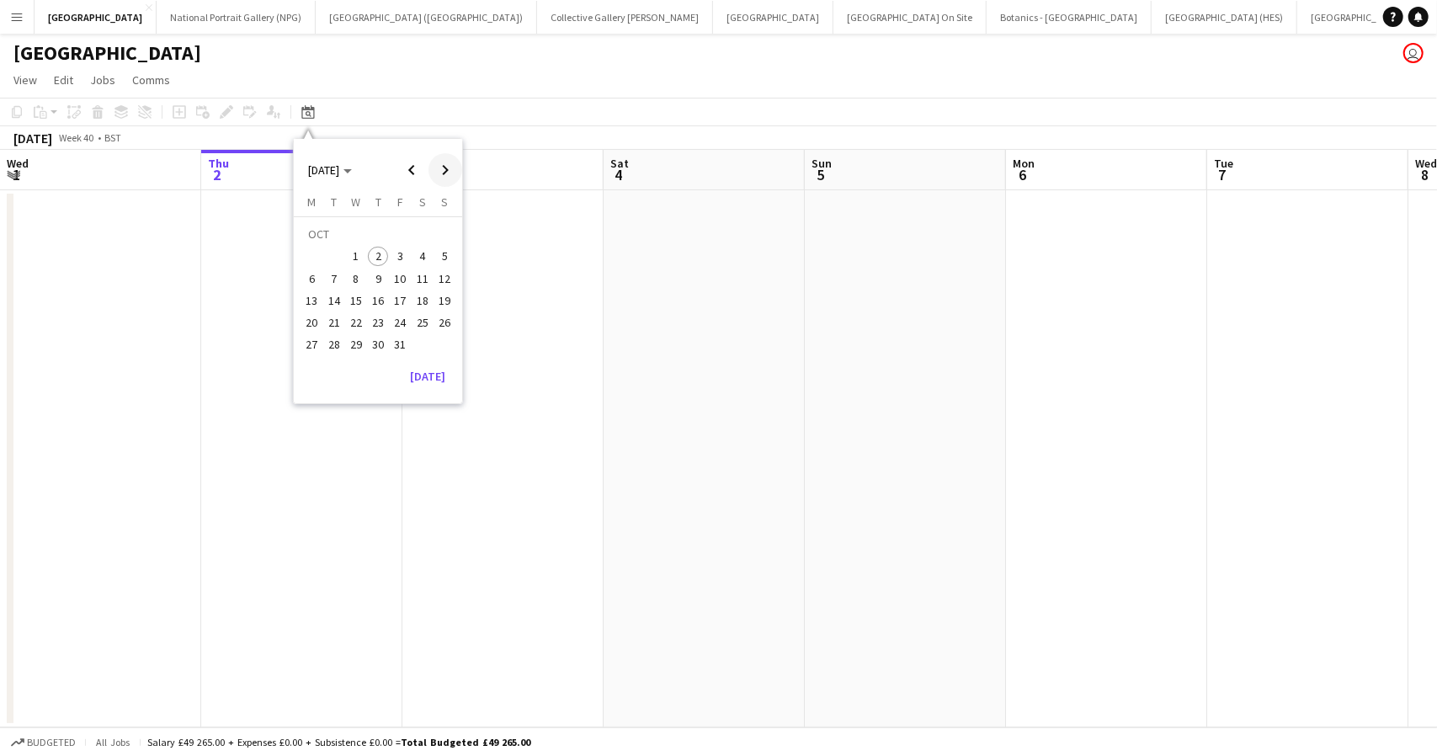
click at [443, 164] on span "Next month" at bounding box center [445, 170] width 34 height 34
click at [403, 322] on span "28" at bounding box center [401, 327] width 20 height 20
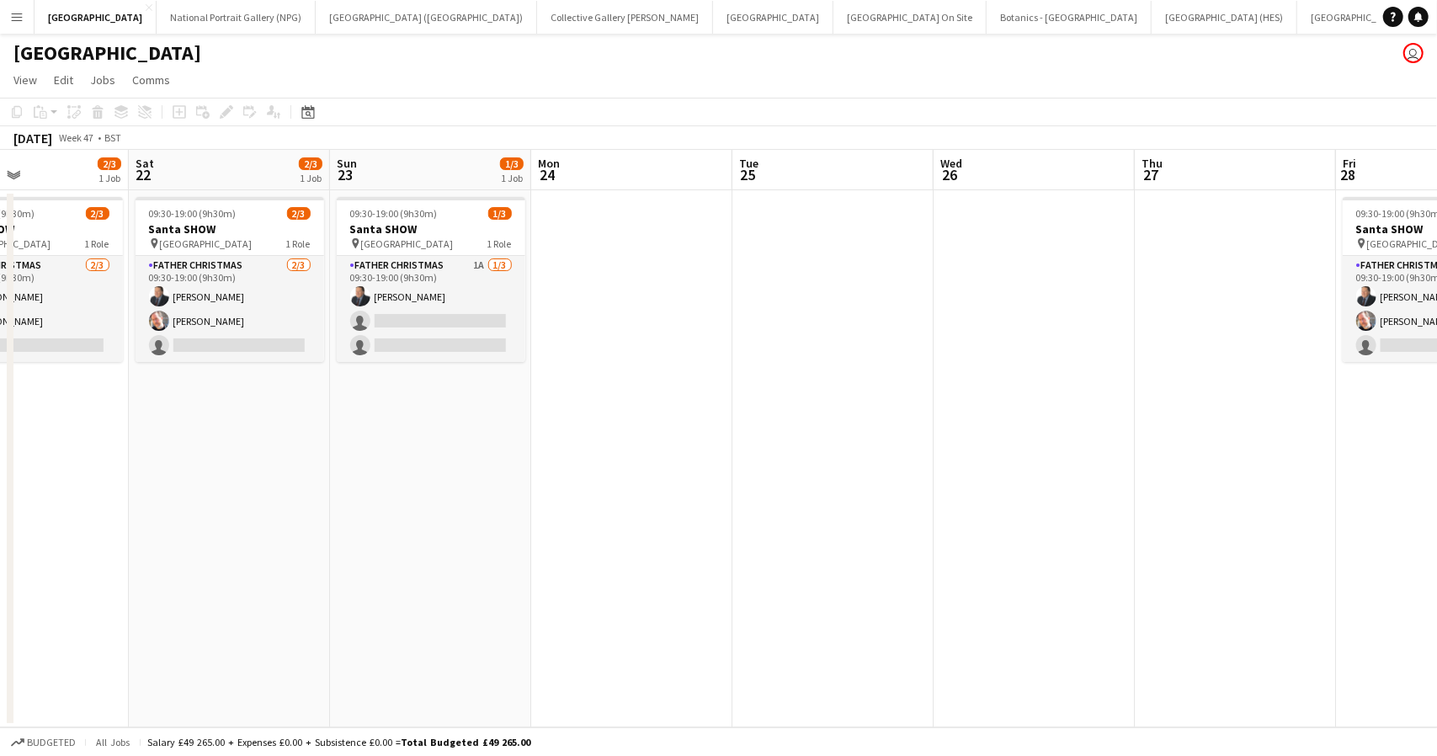
drag, startPoint x: 625, startPoint y: 491, endPoint x: 1303, endPoint y: 492, distance: 678.5
click at [1303, 492] on app-calendar-viewport "Wed 19 Thu 20 Fri 21 2/3 1 Job Sat 22 2/3 1 Job Sun 23 1/3 1 Job Mon 24 Tue 25 …" at bounding box center [718, 439] width 1437 height 578
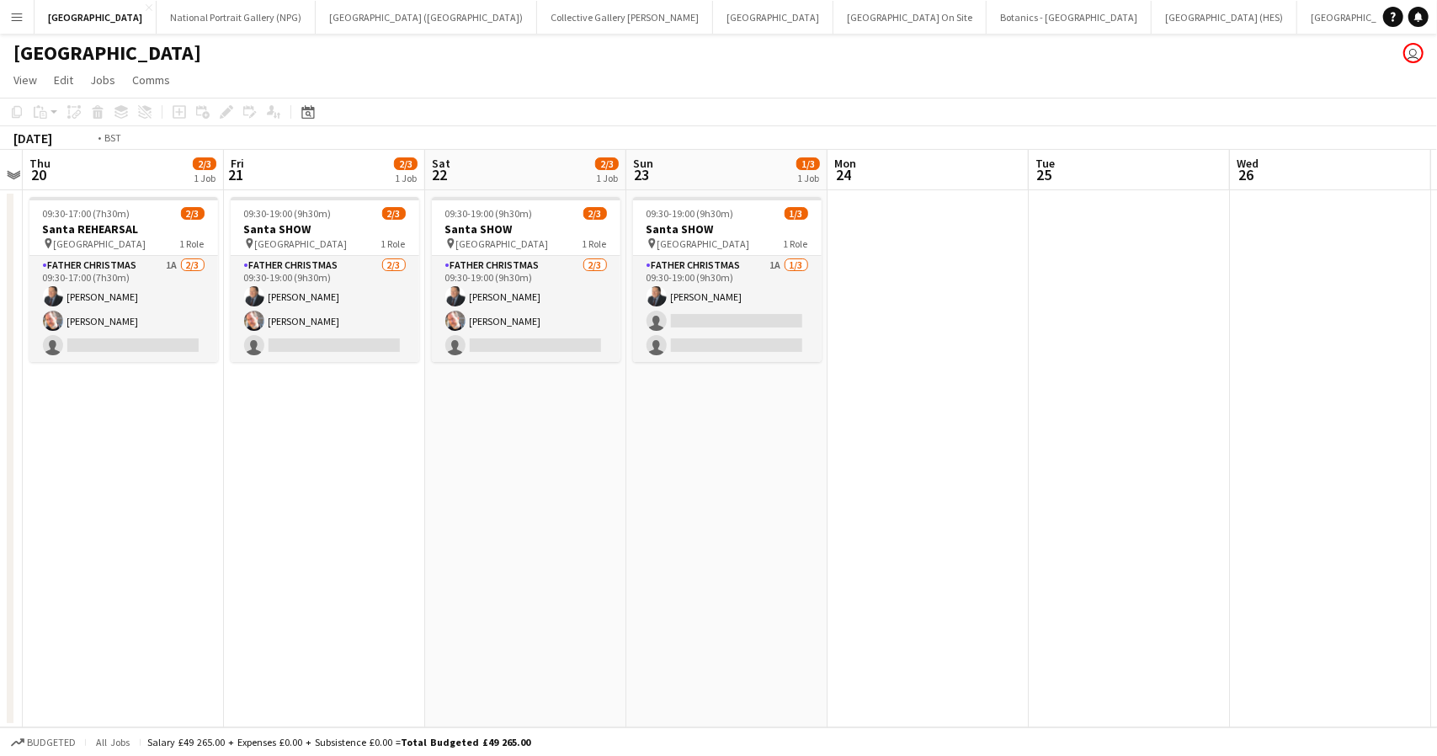
drag, startPoint x: 317, startPoint y: 587, endPoint x: 1217, endPoint y: 504, distance: 904.5
click at [1217, 504] on app-calendar-viewport "Tue 18 Wed 19 Thu 20 2/3 1 Job Fri 21 2/3 1 Job Sat 22 2/3 1 Job Sun 23 1/3 1 J…" at bounding box center [718, 439] width 1437 height 578
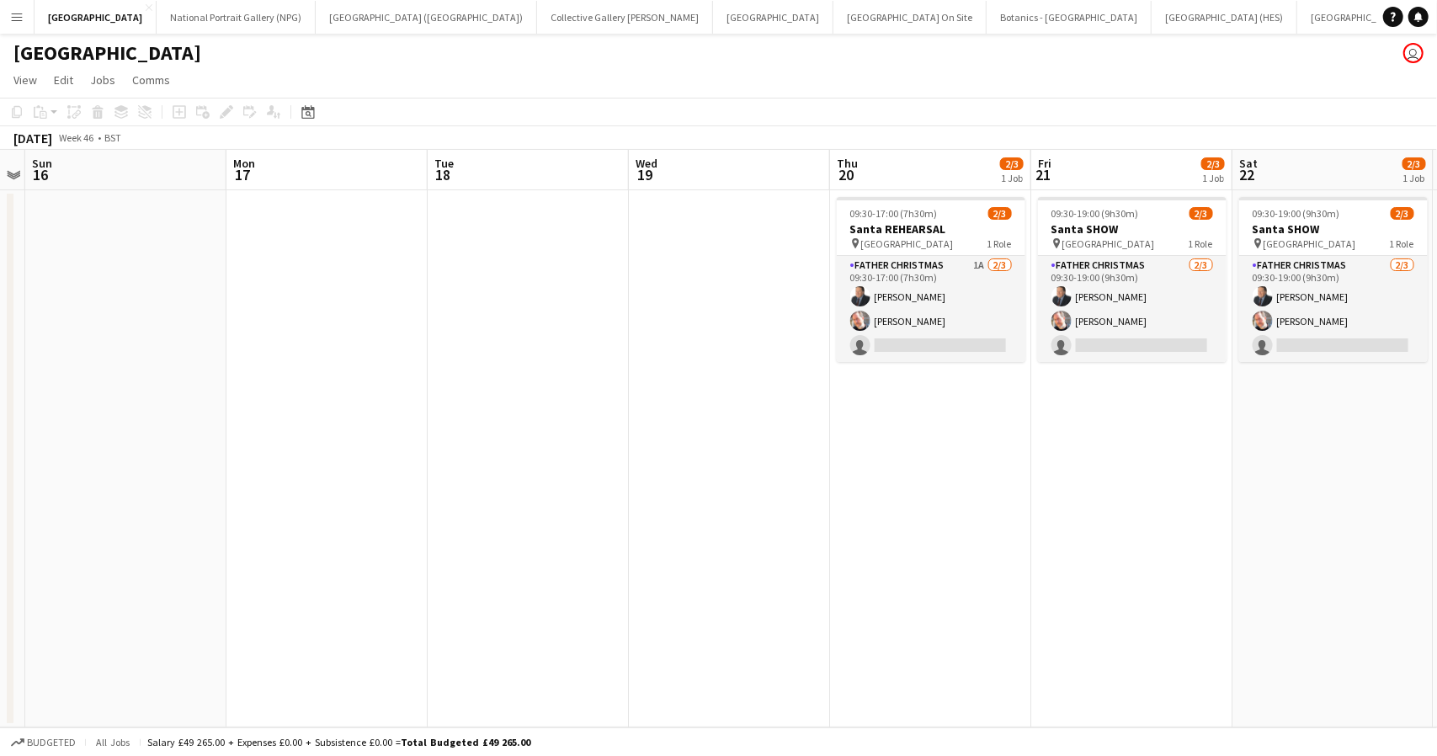
drag, startPoint x: 338, startPoint y: 503, endPoint x: 338, endPoint y: 412, distance: 90.9
click at [338, 412] on app-calendar-viewport "Wed 12 Thu 13 Fri 14 Sat 15 Sun 16 Mon 17 Tue 18 Wed 19 Thu 20 2/3 1 Job Fri 21…" at bounding box center [718, 439] width 1437 height 578
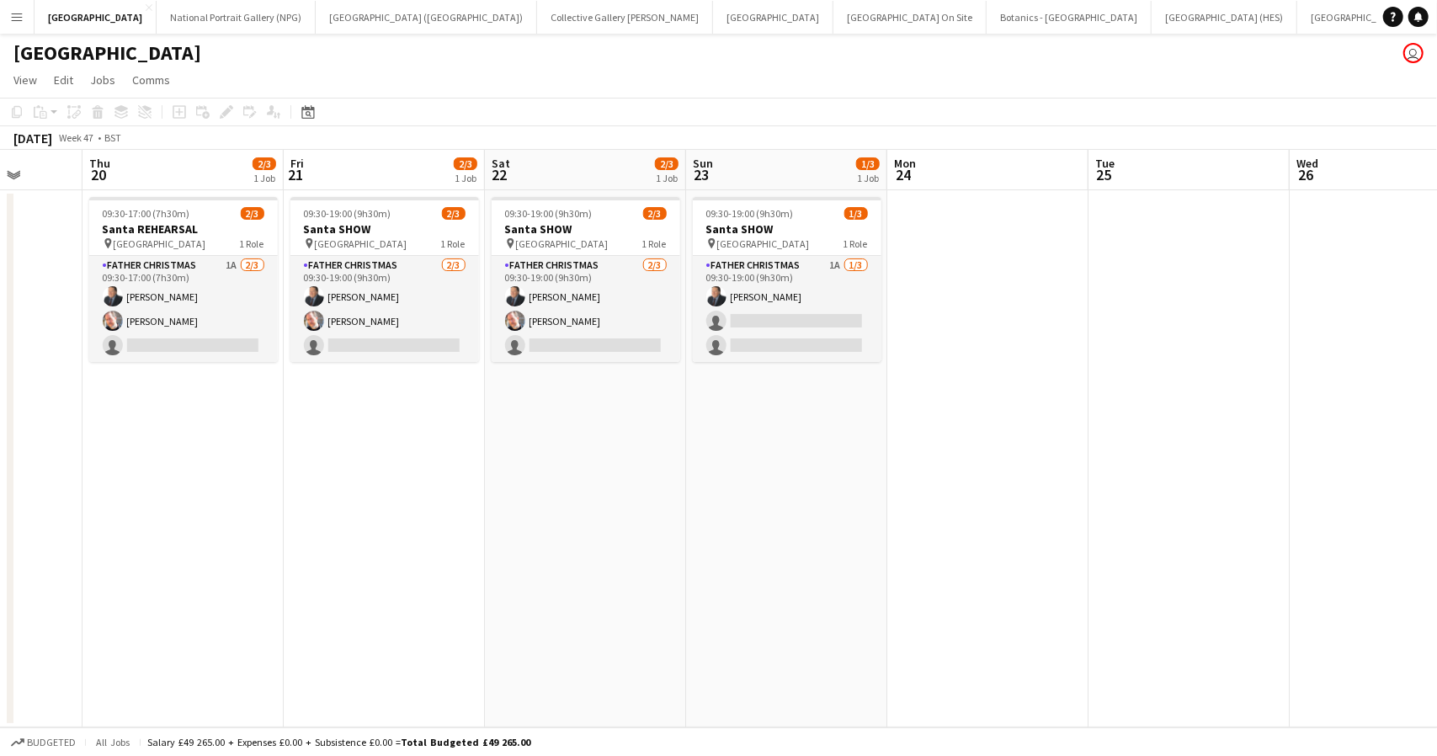
scroll to position [0, 517]
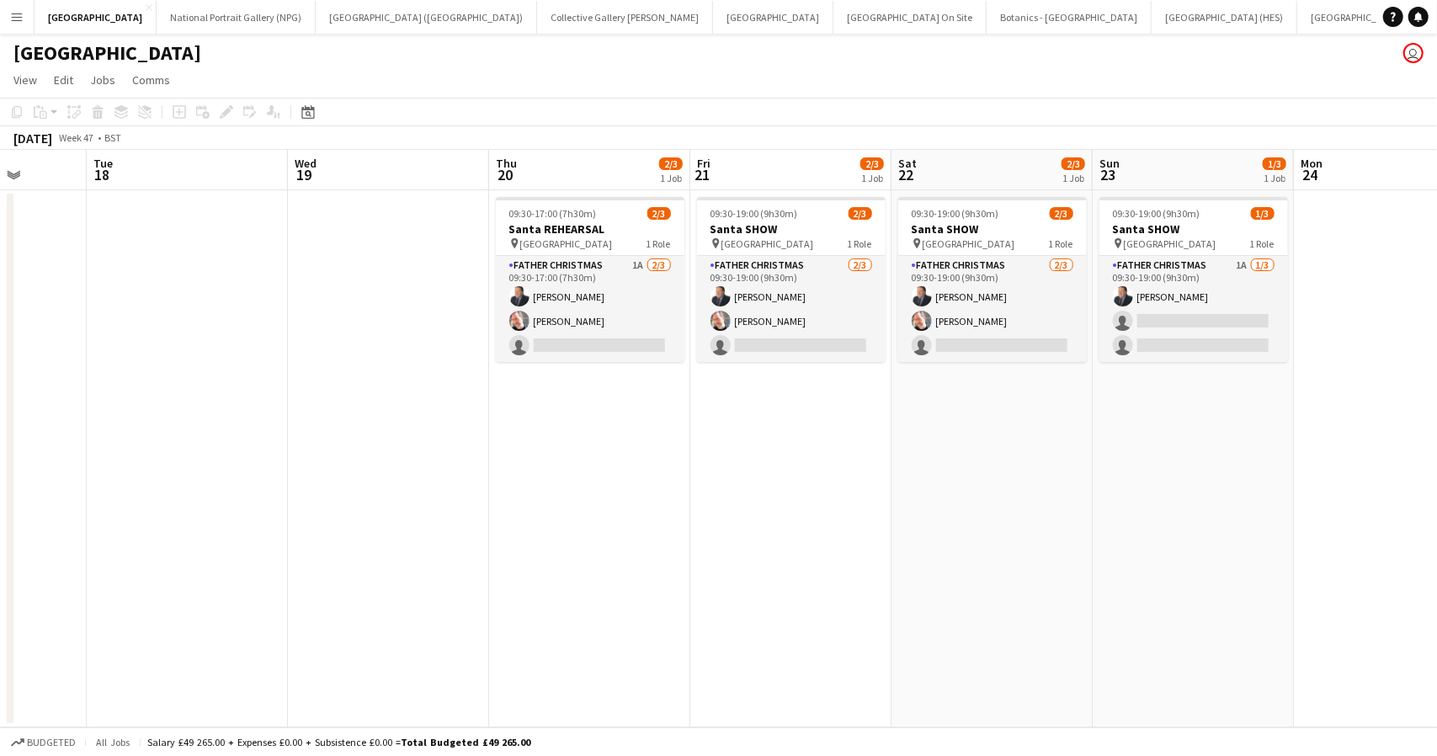
drag, startPoint x: 1050, startPoint y: 414, endPoint x: 726, endPoint y: 423, distance: 324.2
click at [726, 423] on app-calendar-viewport "Sat 15 Sun 16 Mon 17 Tue 18 Wed 19 Thu 20 2/3 1 Job Fri 21 2/3 1 Job Sat 22 2/3…" at bounding box center [718, 439] width 1437 height 578
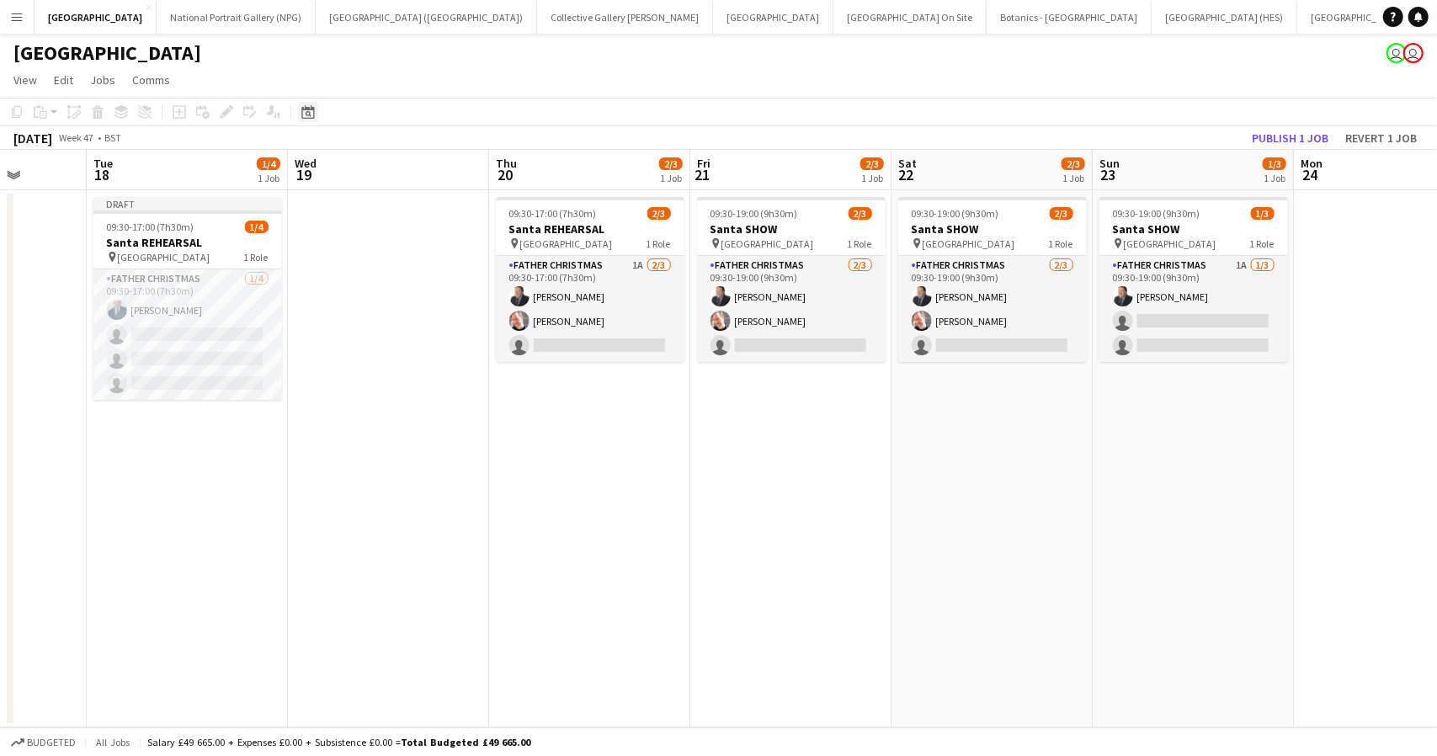
click at [305, 109] on icon at bounding box center [307, 111] width 13 height 13
click at [412, 166] on span "Previous month" at bounding box center [412, 170] width 34 height 34
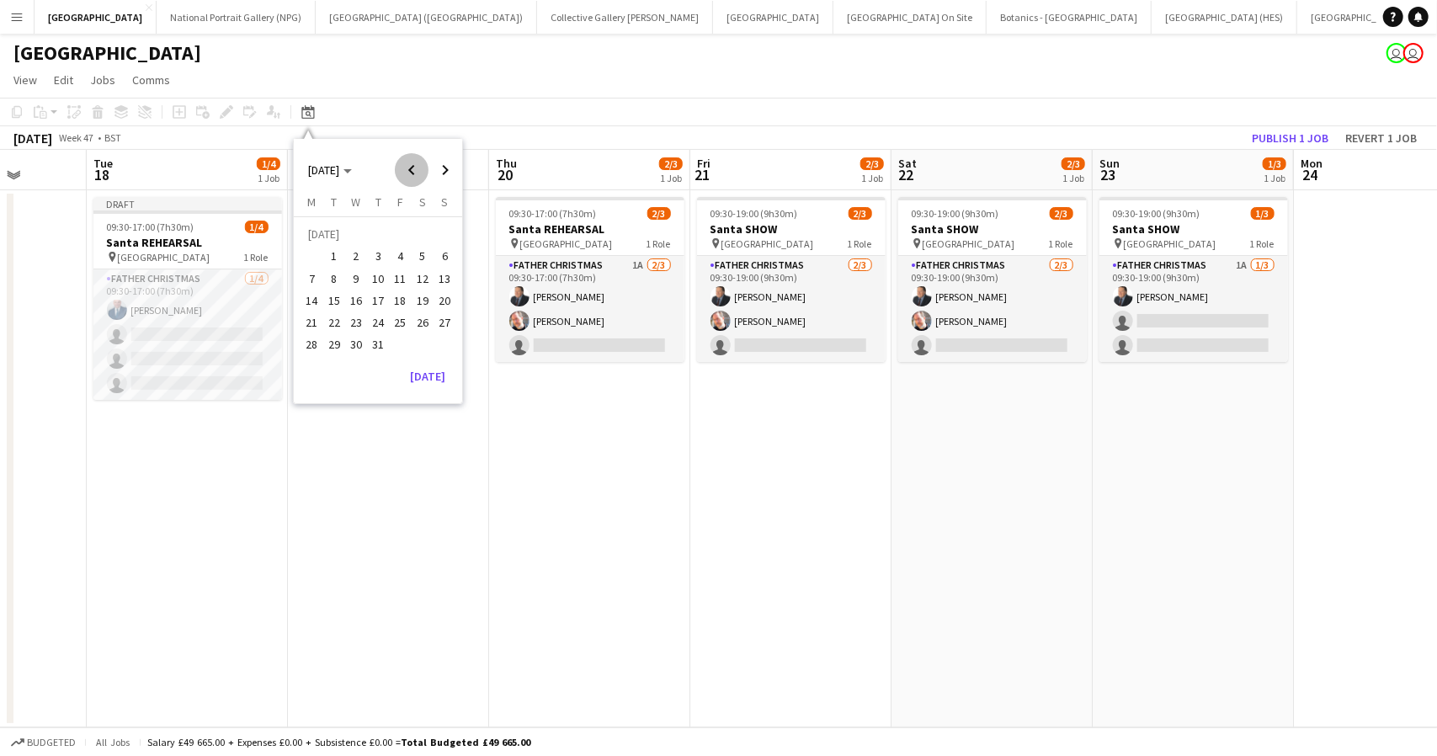
click at [412, 166] on span "Previous month" at bounding box center [412, 170] width 34 height 34
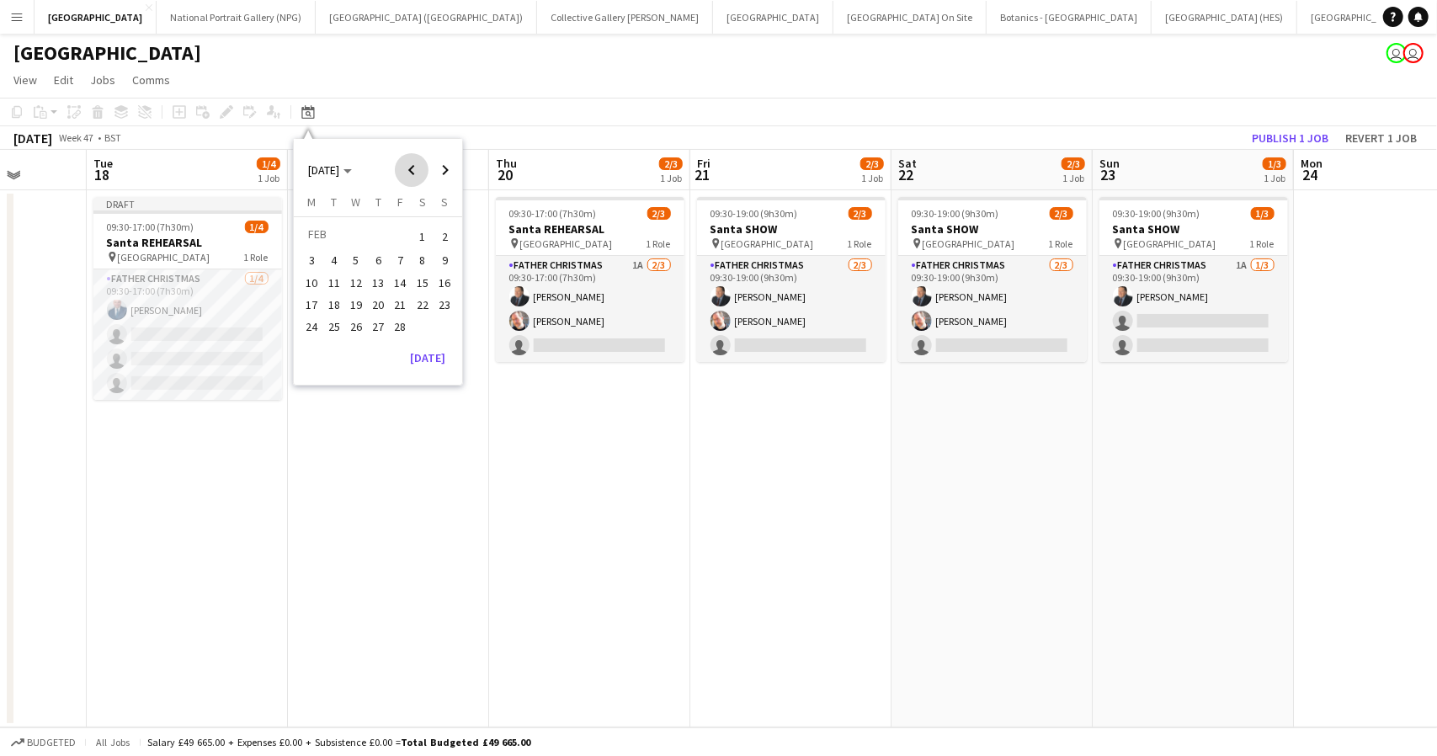
click at [412, 166] on span "Previous month" at bounding box center [412, 170] width 34 height 34
click at [394, 297] on span "22" at bounding box center [401, 305] width 20 height 20
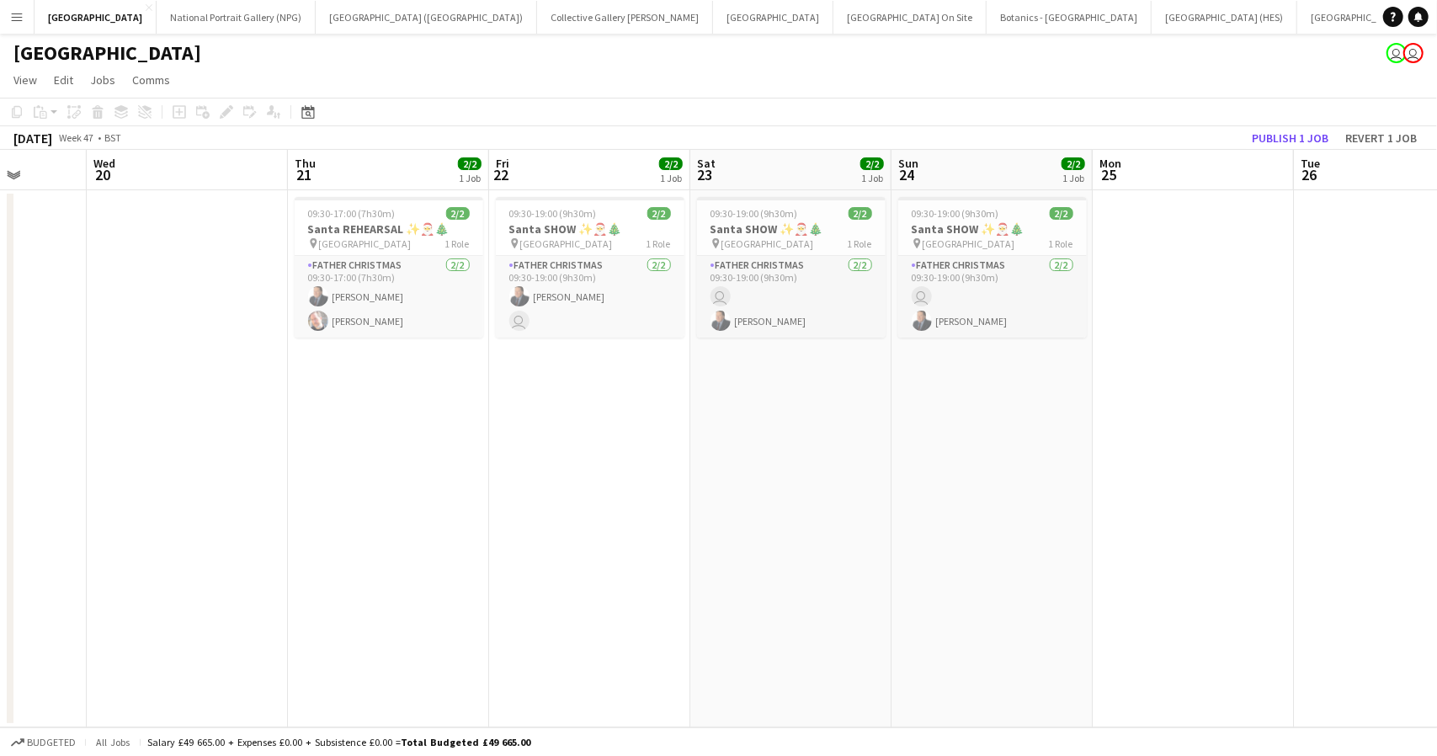
scroll to position [0, 579]
